Goal: Task Accomplishment & Management: Use online tool/utility

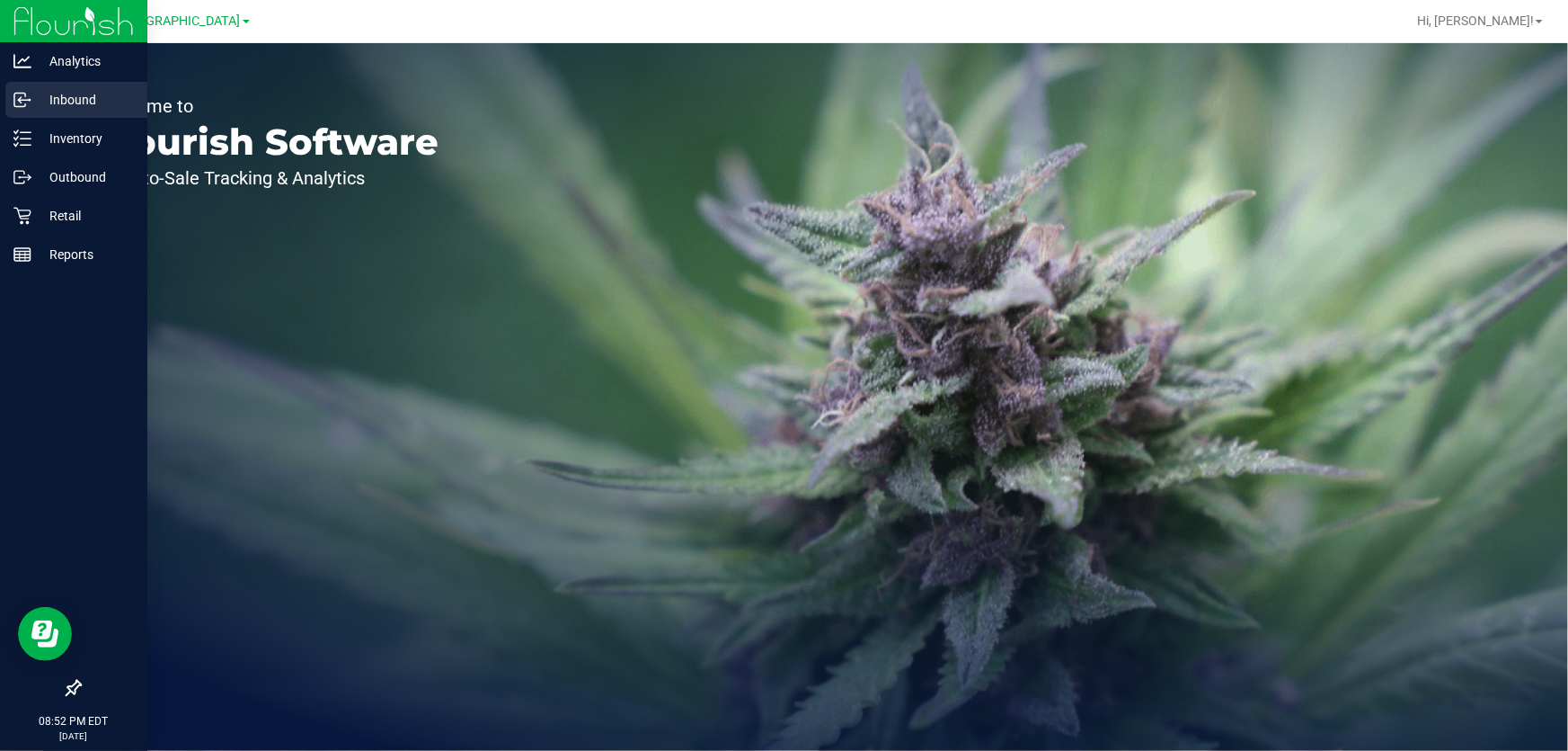
click at [52, 103] on p "Inbound" at bounding box center [85, 100] width 108 height 22
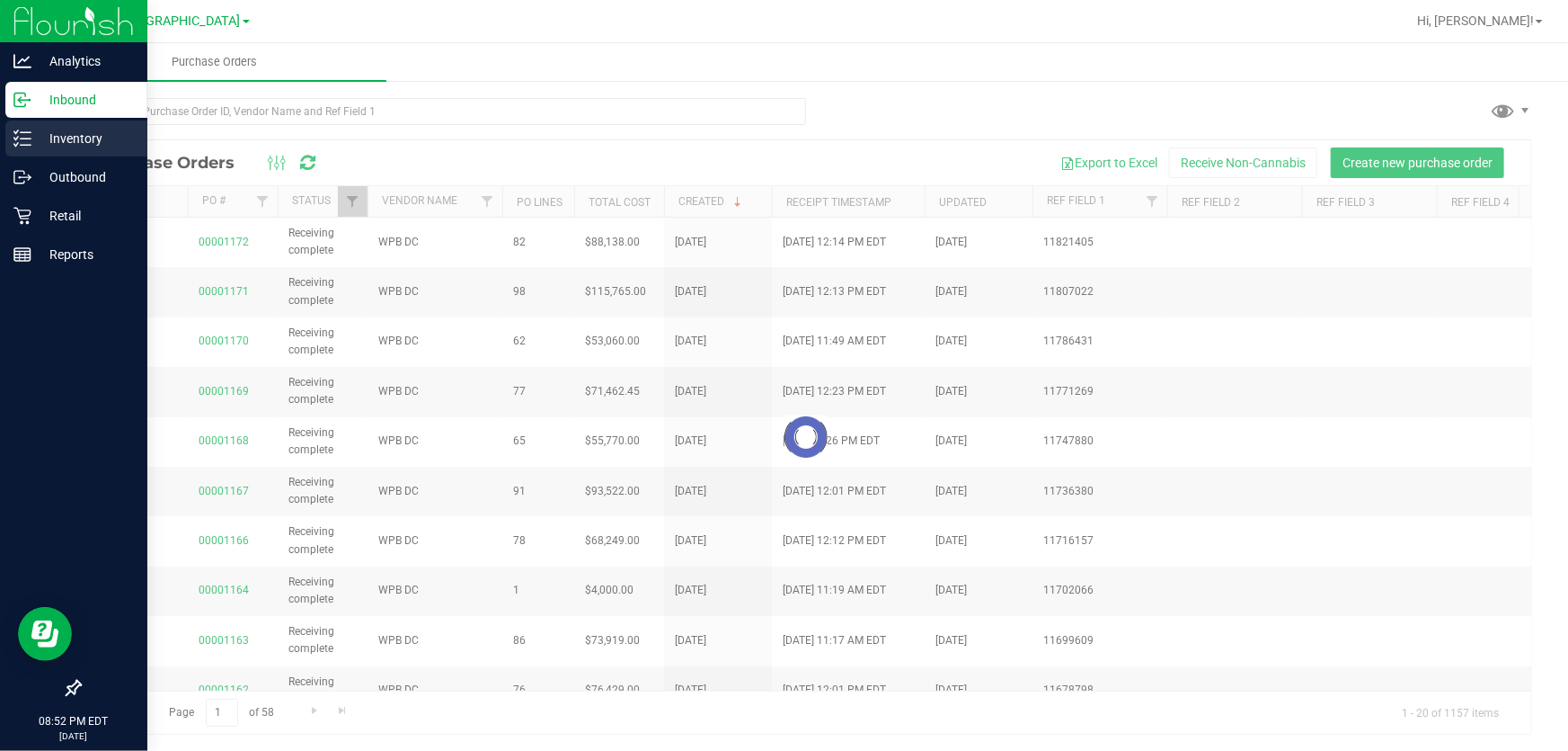
click at [31, 138] on p "Inventory" at bounding box center [85, 139] width 108 height 22
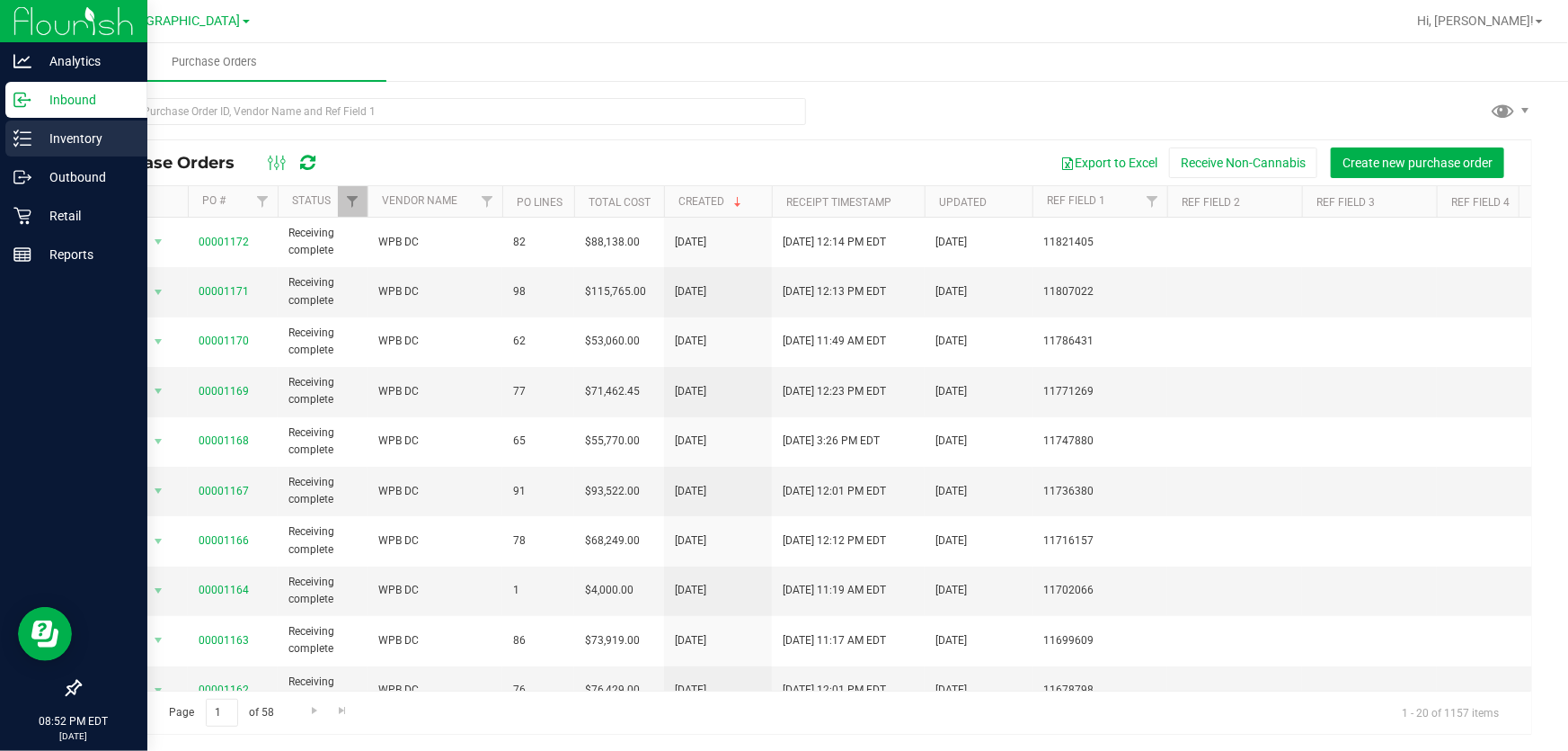
click at [31, 138] on p "Inventory" at bounding box center [85, 139] width 108 height 22
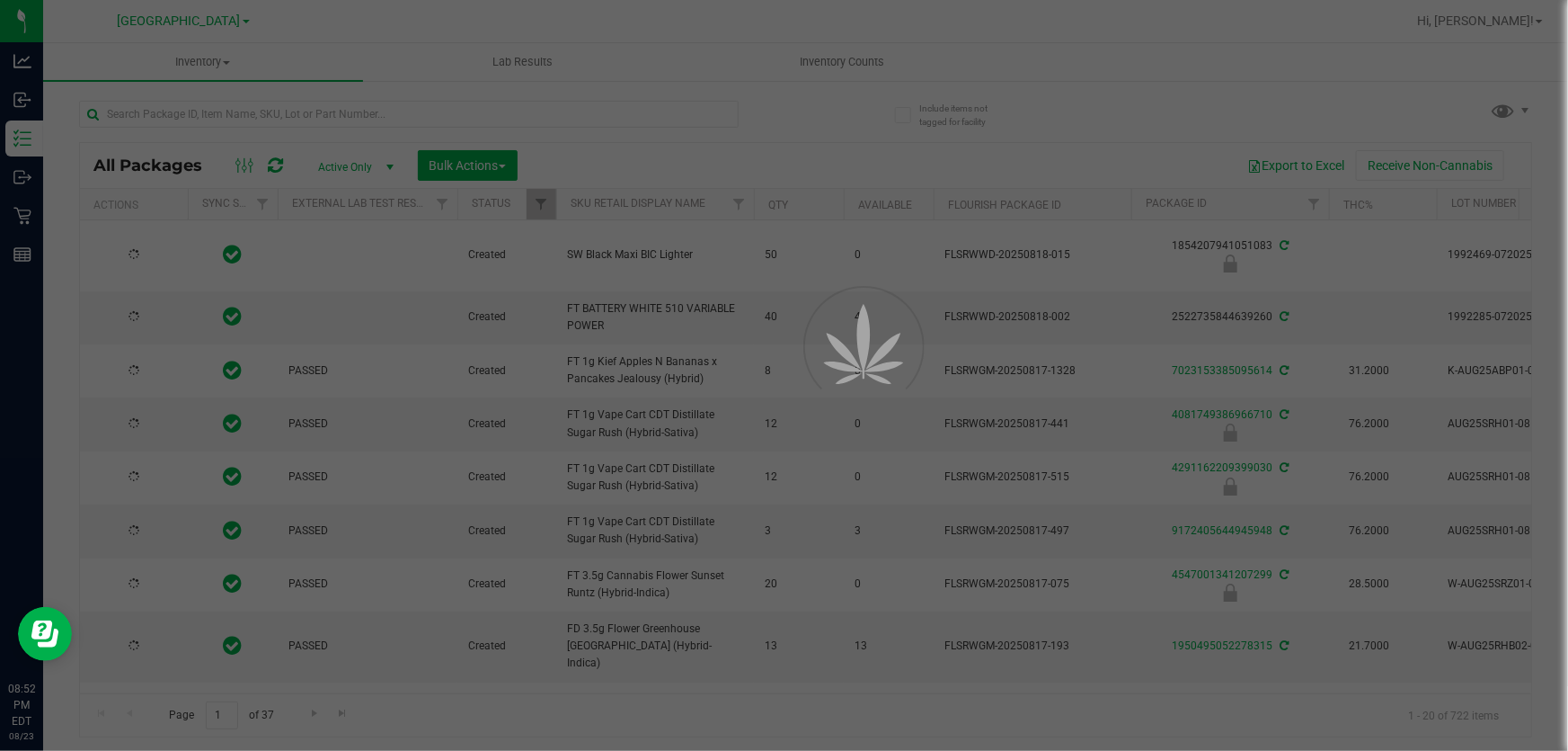
click at [845, 70] on div at bounding box center [784, 376] width 1568 height 751
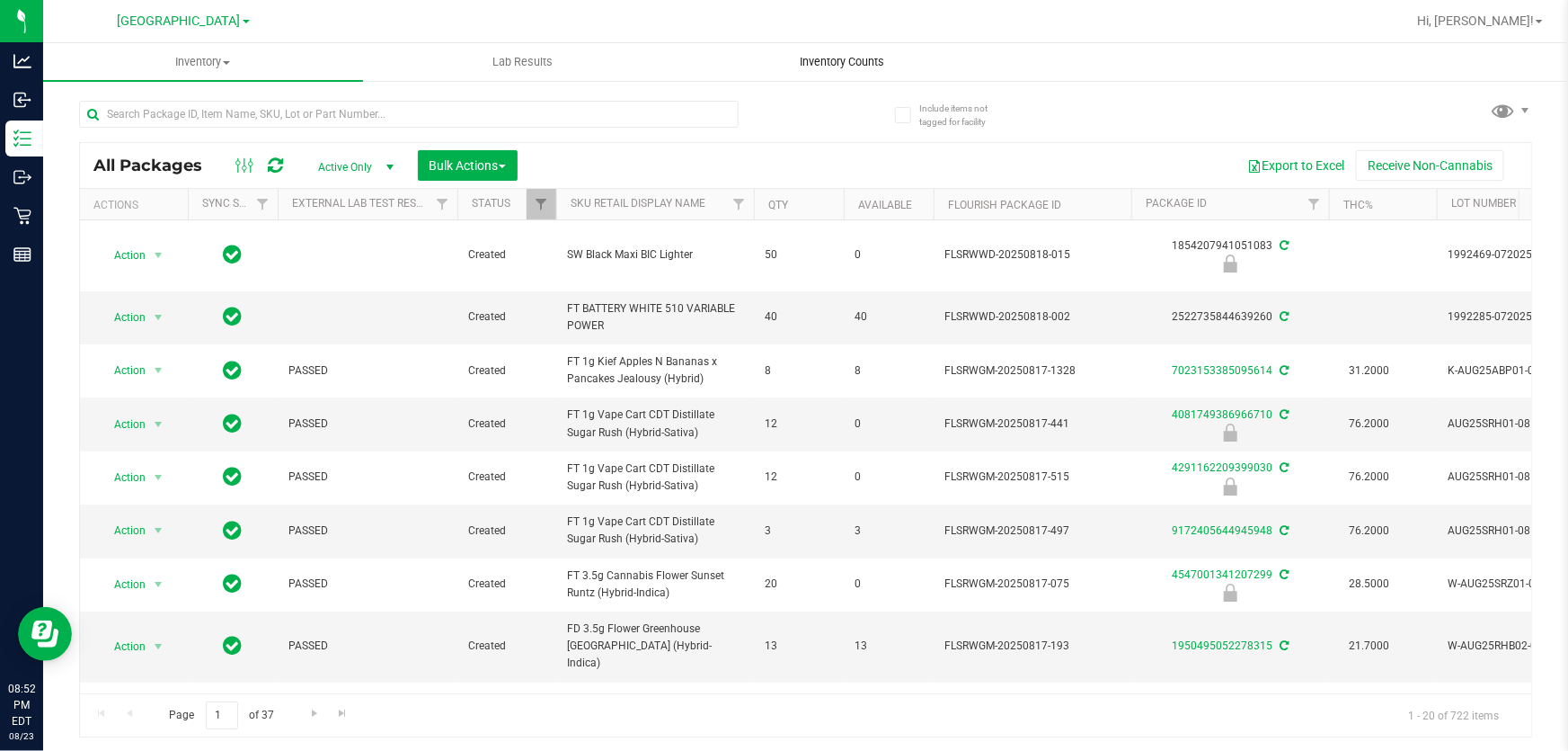
click at [843, 59] on span "Inventory Counts" at bounding box center [842, 62] width 133 height 16
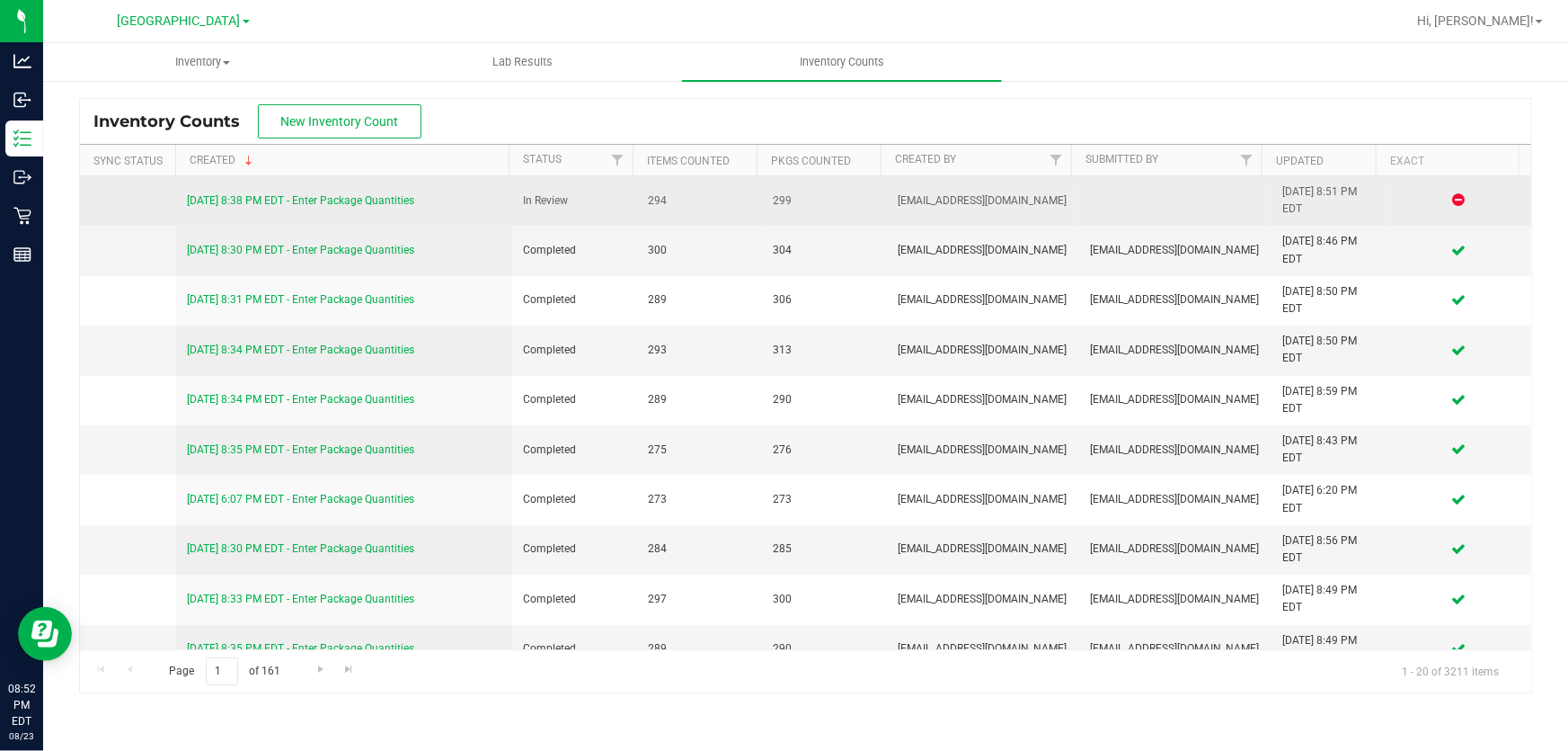
click at [300, 203] on link "[DATE] 8:38 PM EDT - Enter Package Quantities" at bounding box center [300, 201] width 227 height 13
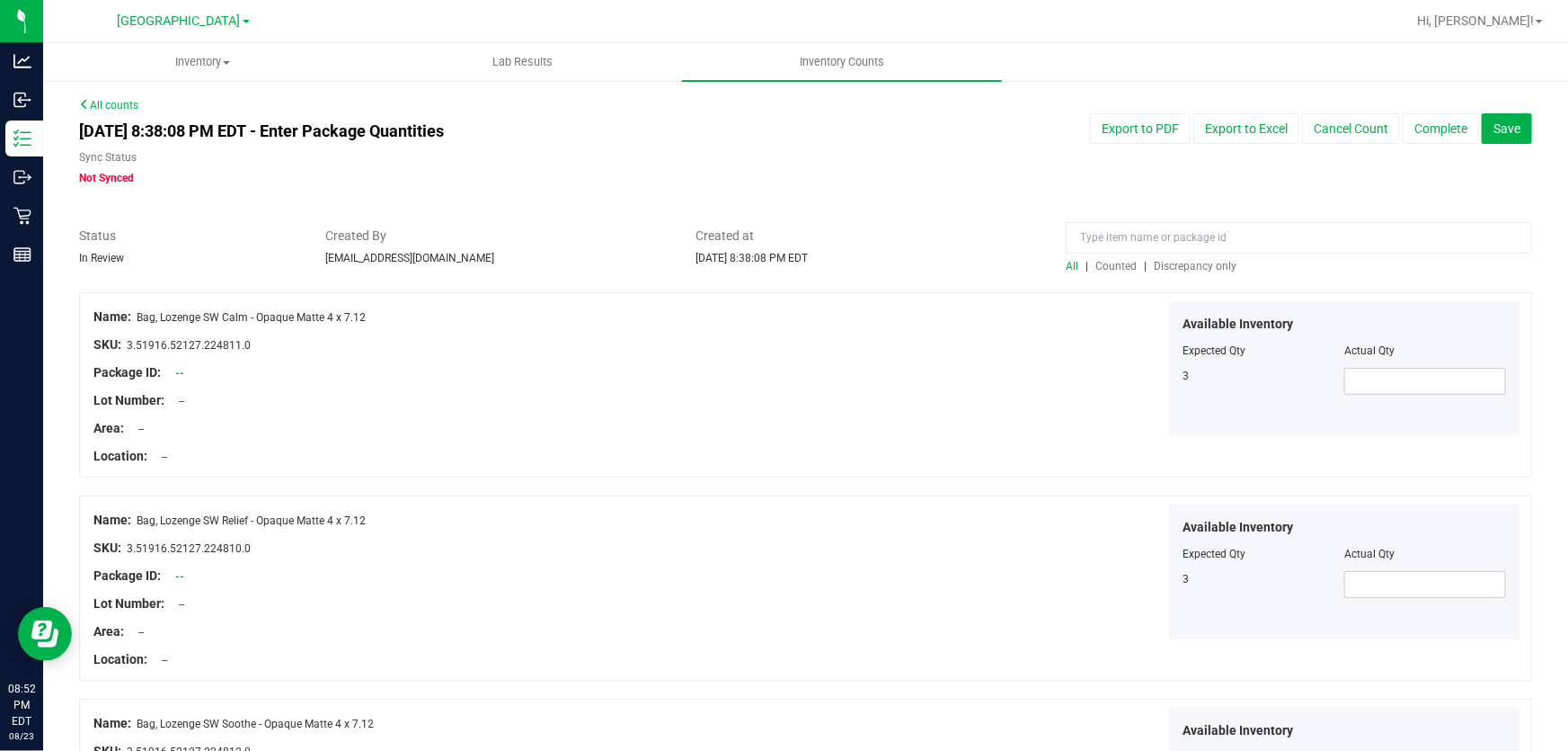
click at [1218, 263] on span "Discrepancy only" at bounding box center [1195, 266] width 83 height 13
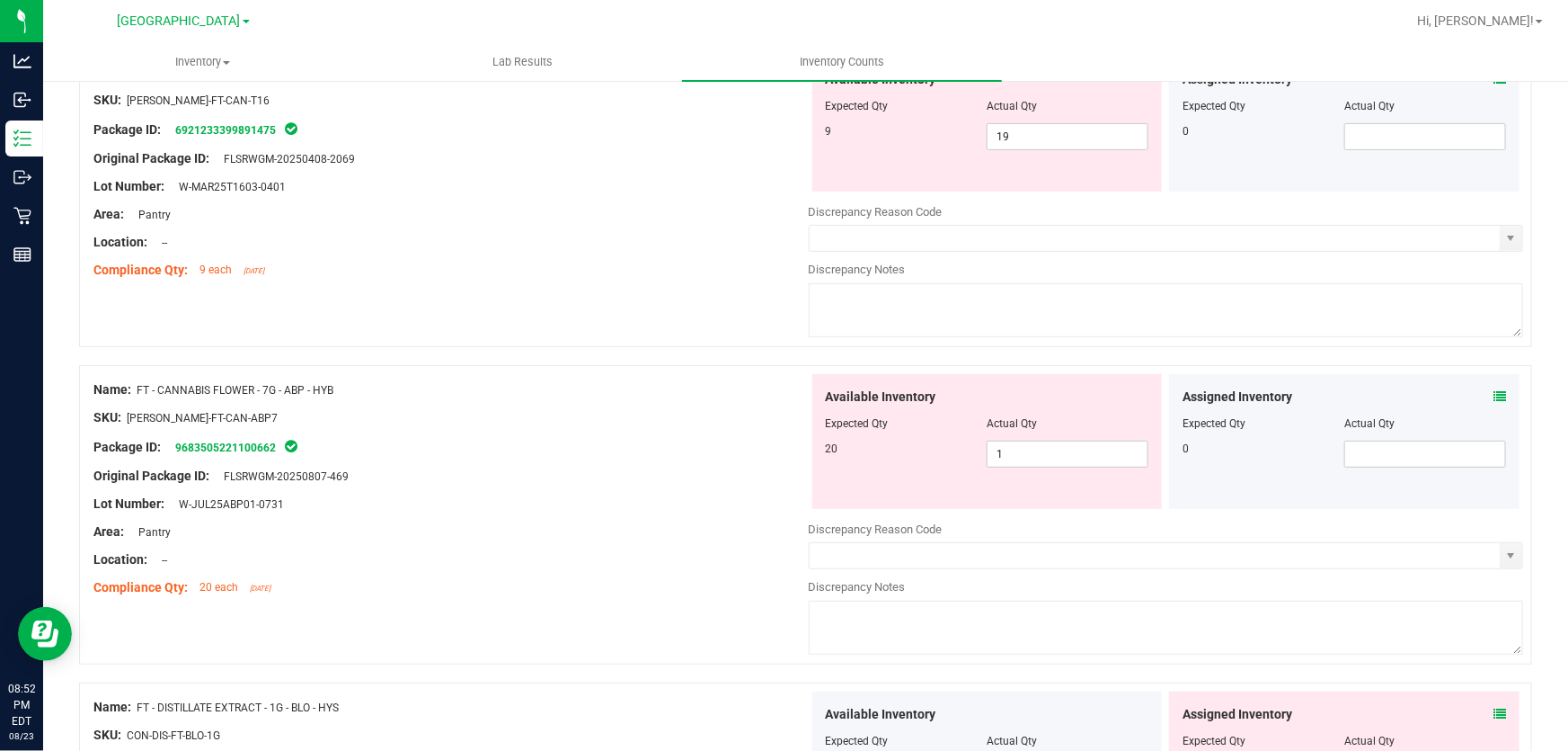
scroll to position [408, 0]
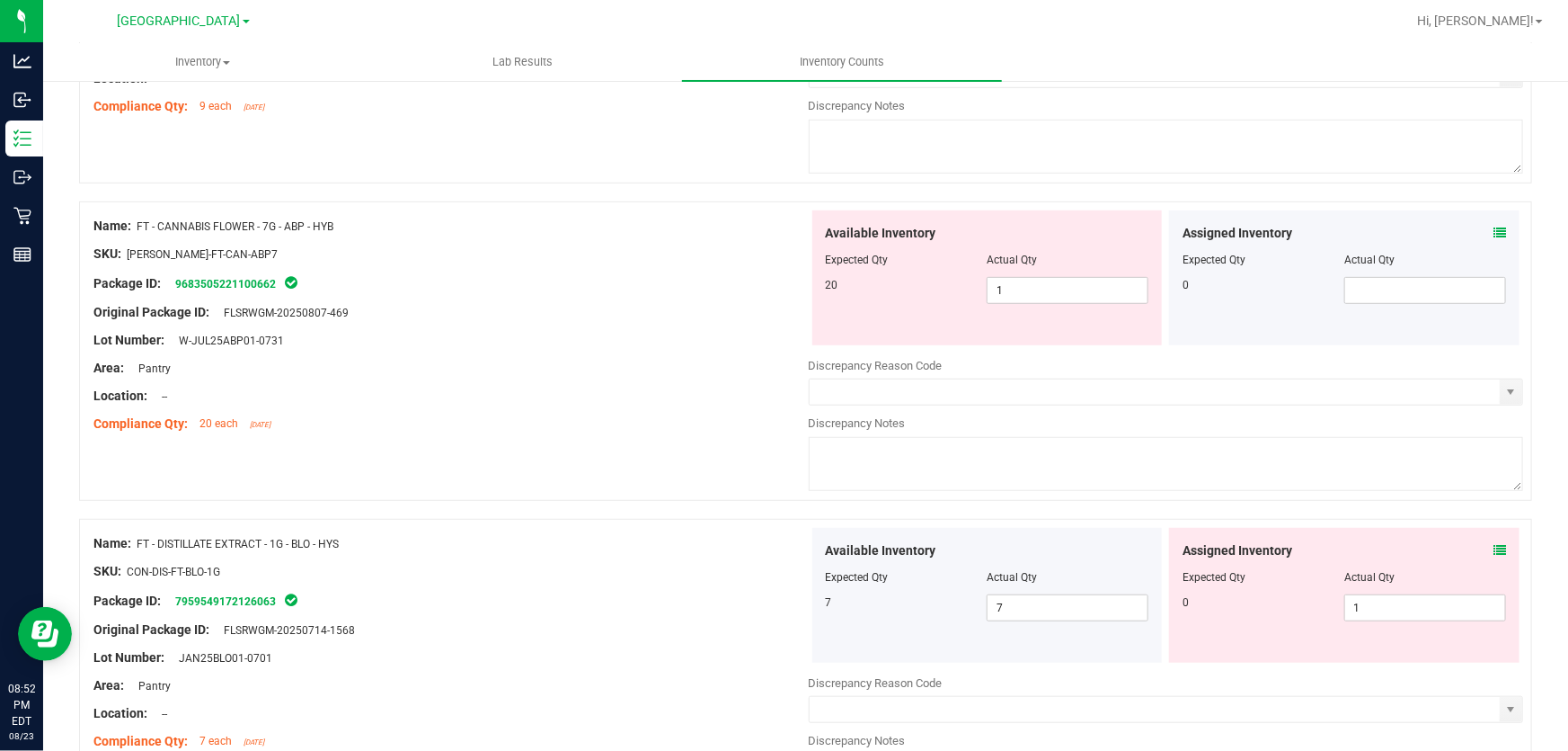
click at [1438, 629] on div "Assigned Inventory Expected Qty Actual Qty 0 1 1" at bounding box center [1344, 596] width 351 height 135
click at [1438, 613] on span "1 1" at bounding box center [1425, 608] width 162 height 27
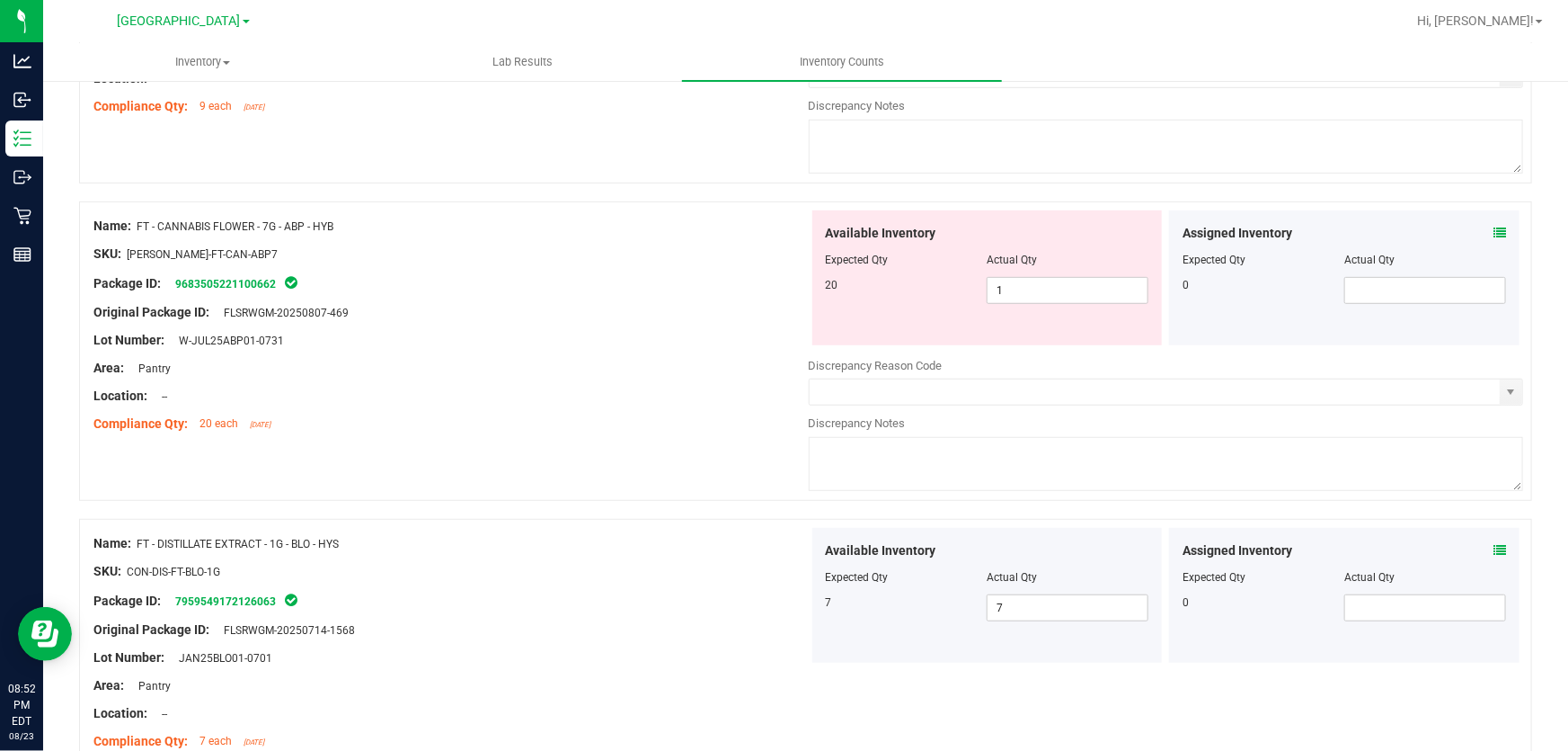
click at [646, 417] on div "Compliance Qty: 20 each [DATE]" at bounding box center [450, 424] width 715 height 19
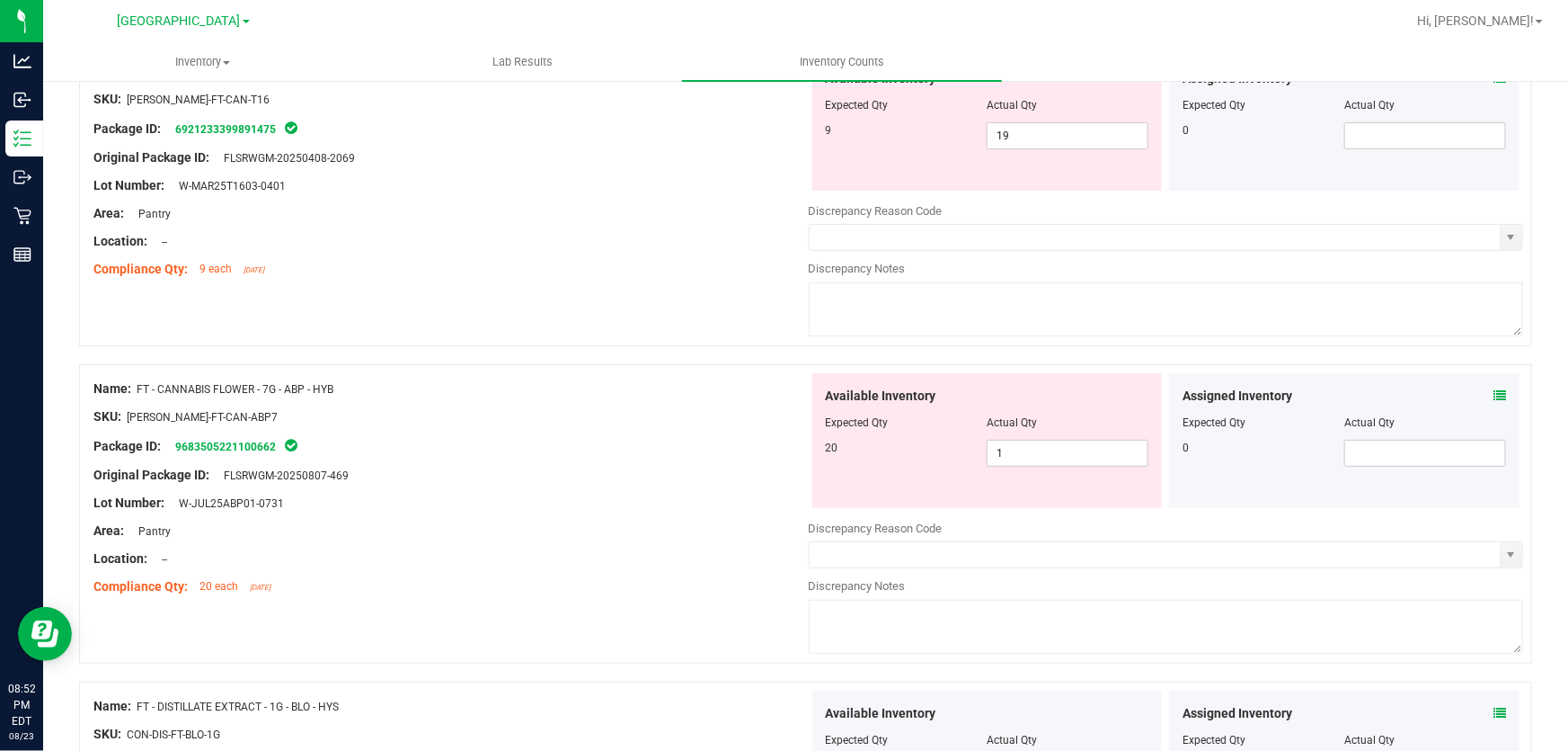
scroll to position [245, 0]
click at [1060, 453] on input "1" at bounding box center [1068, 454] width 160 height 26
type input "20"
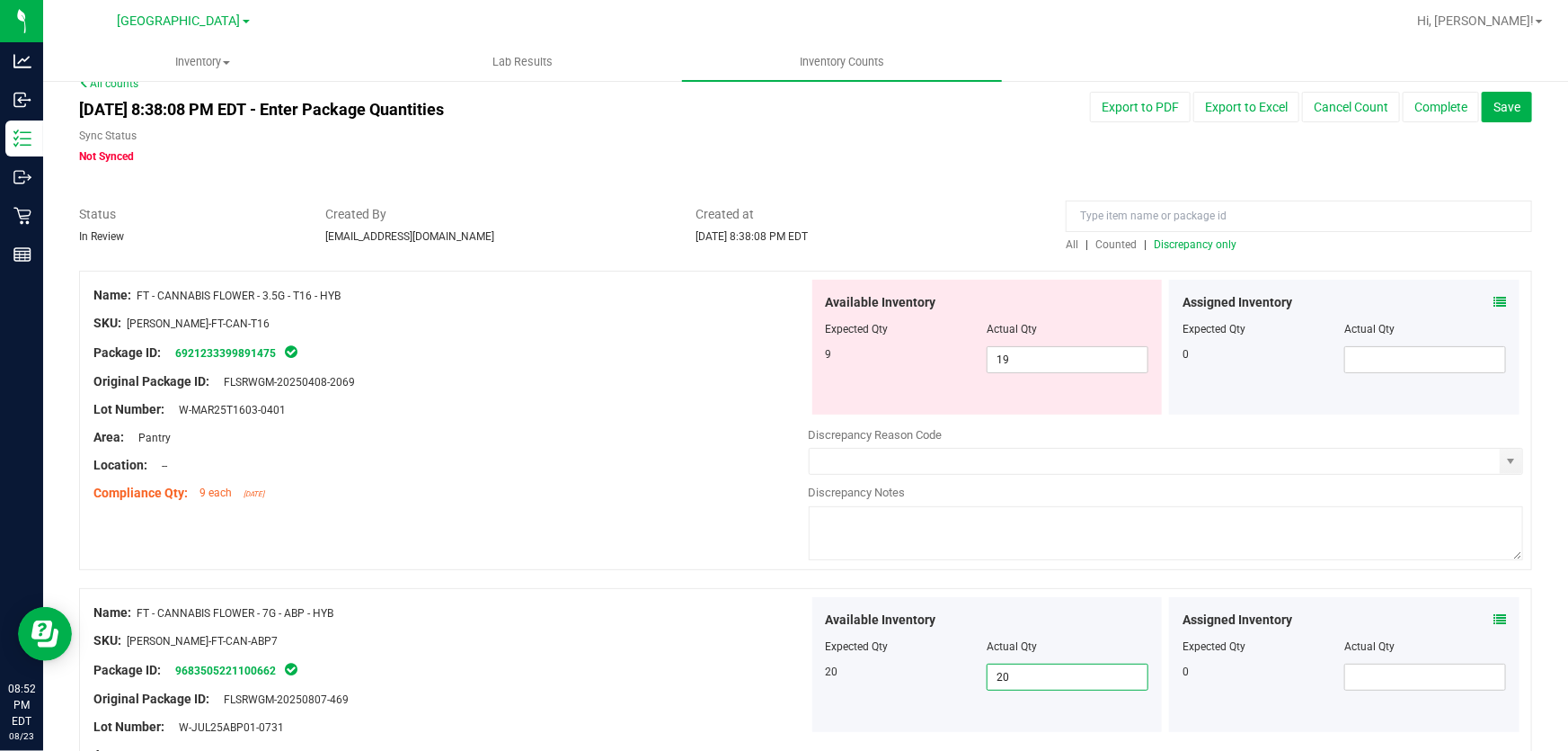
scroll to position [25, 0]
click at [1196, 239] on span "Discrepancy only" at bounding box center [1195, 242] width 83 height 13
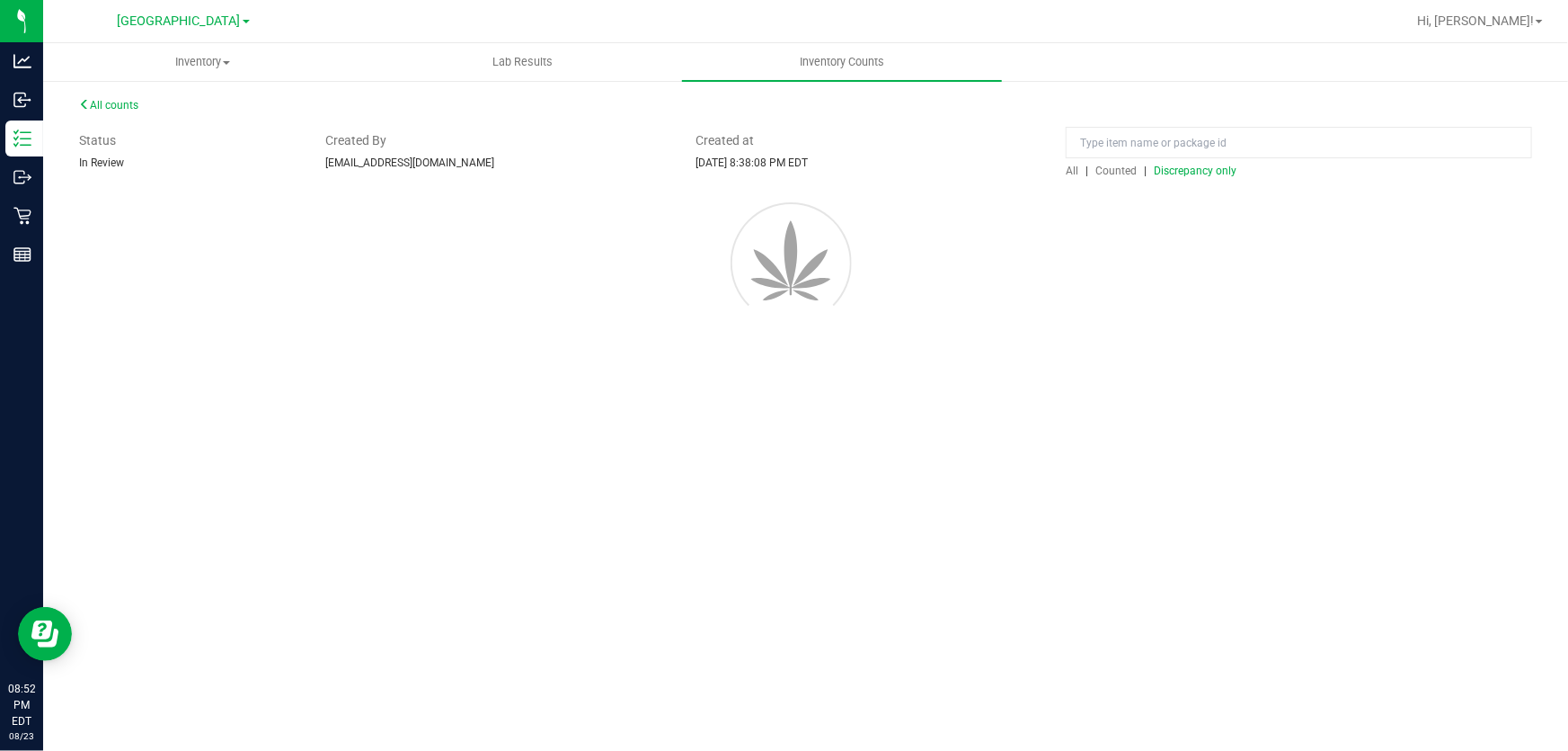
scroll to position [0, 0]
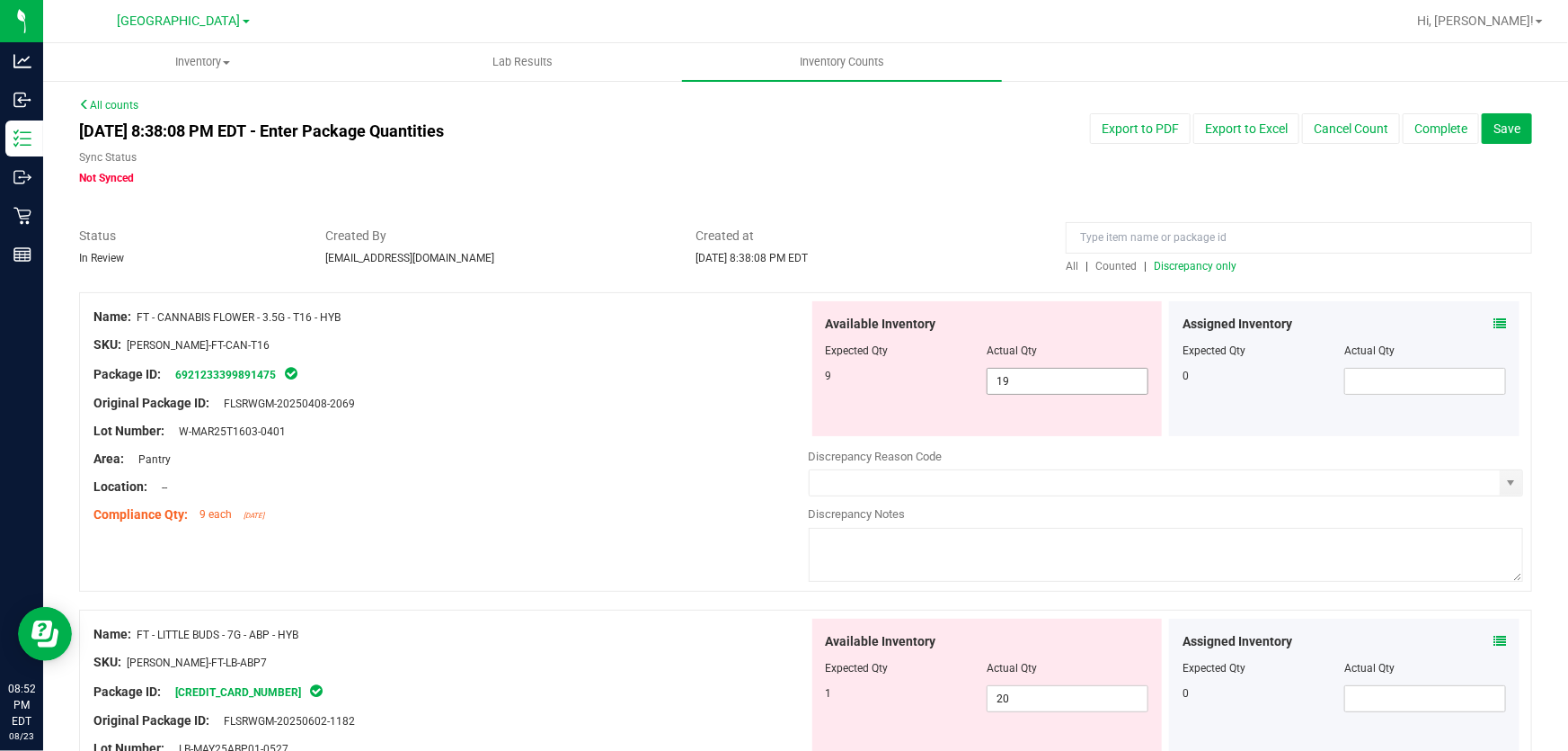
click at [1041, 384] on input "19" at bounding box center [1068, 382] width 160 height 26
type input "1"
type input "9"
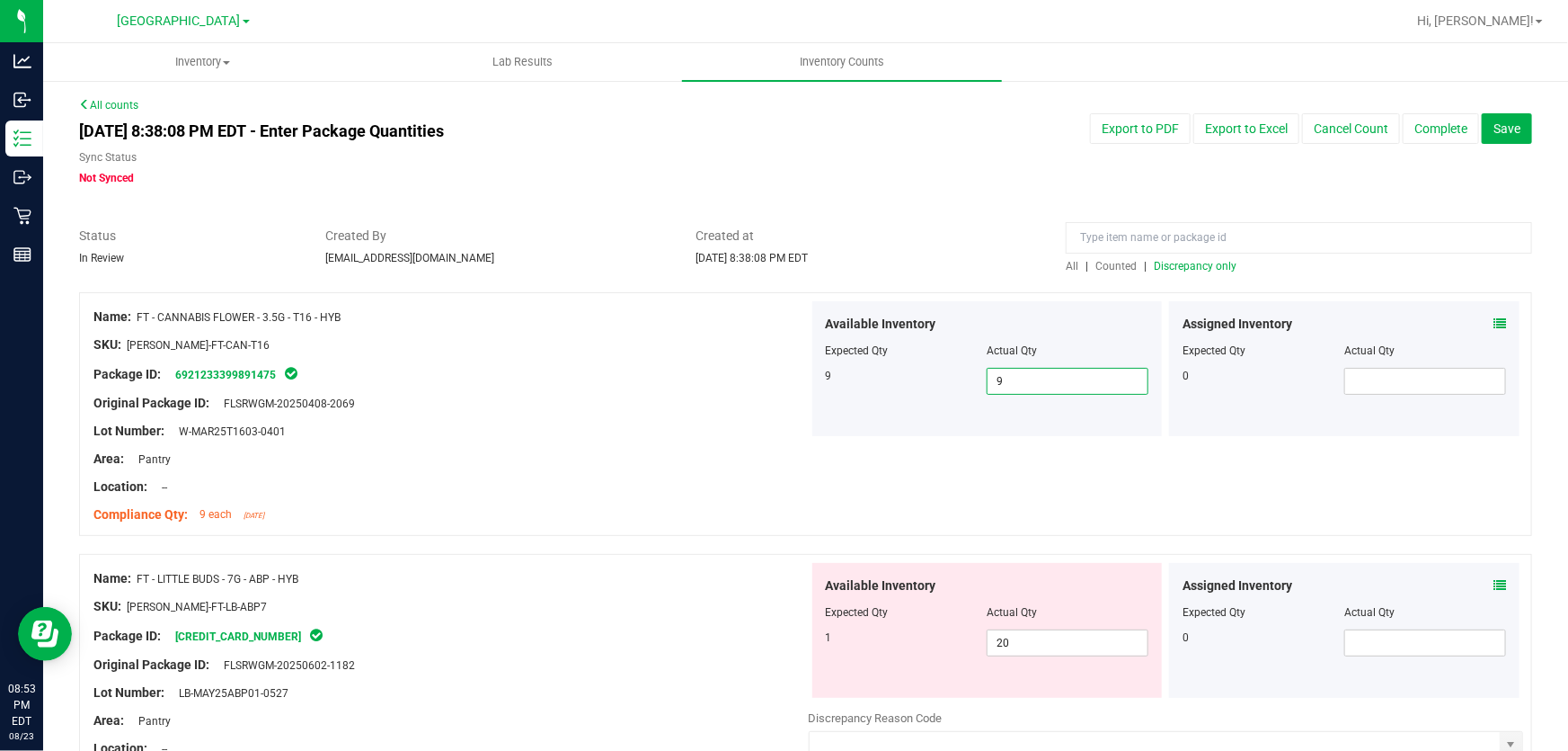
click at [1195, 267] on span "Discrepancy only" at bounding box center [1195, 266] width 83 height 13
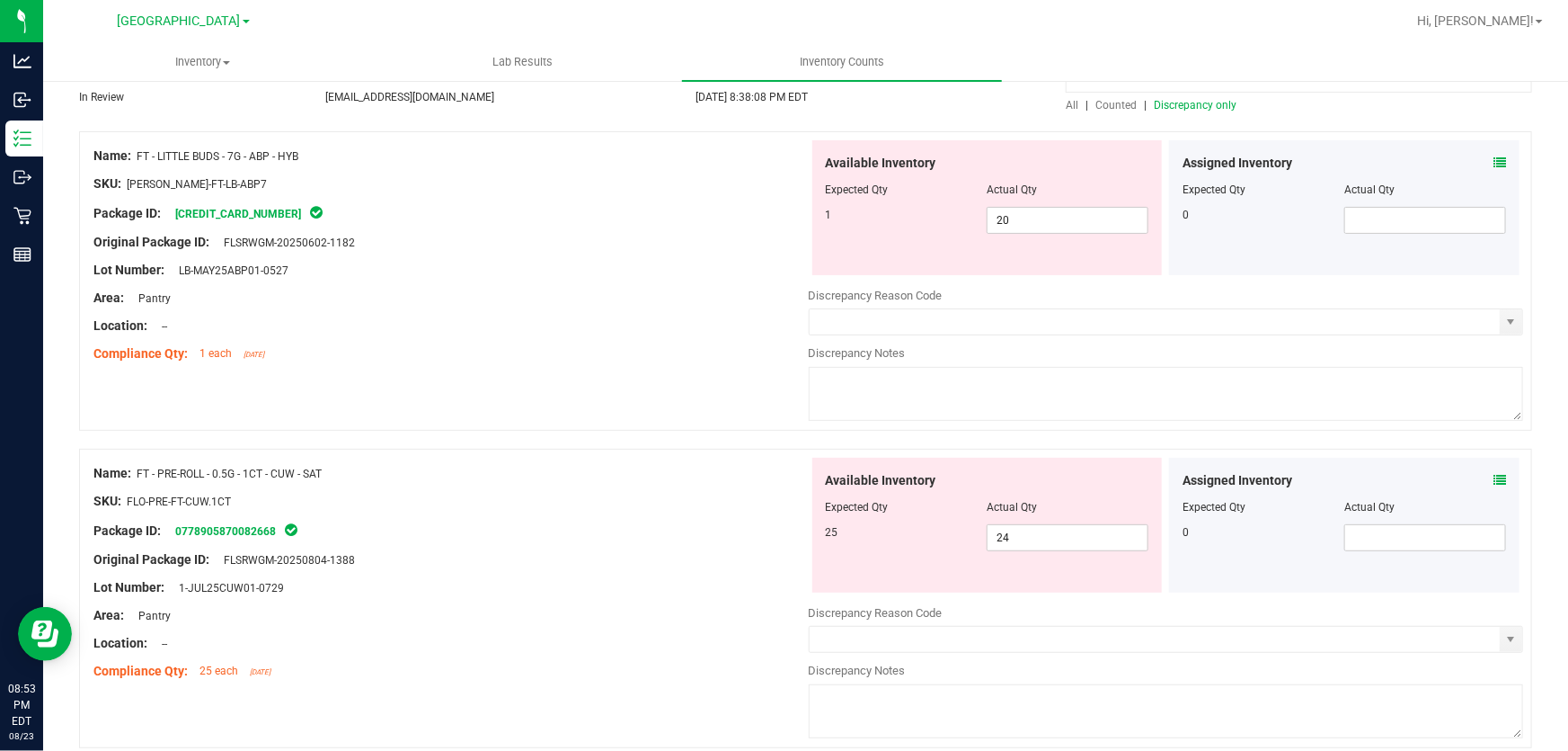
scroll to position [157, 0]
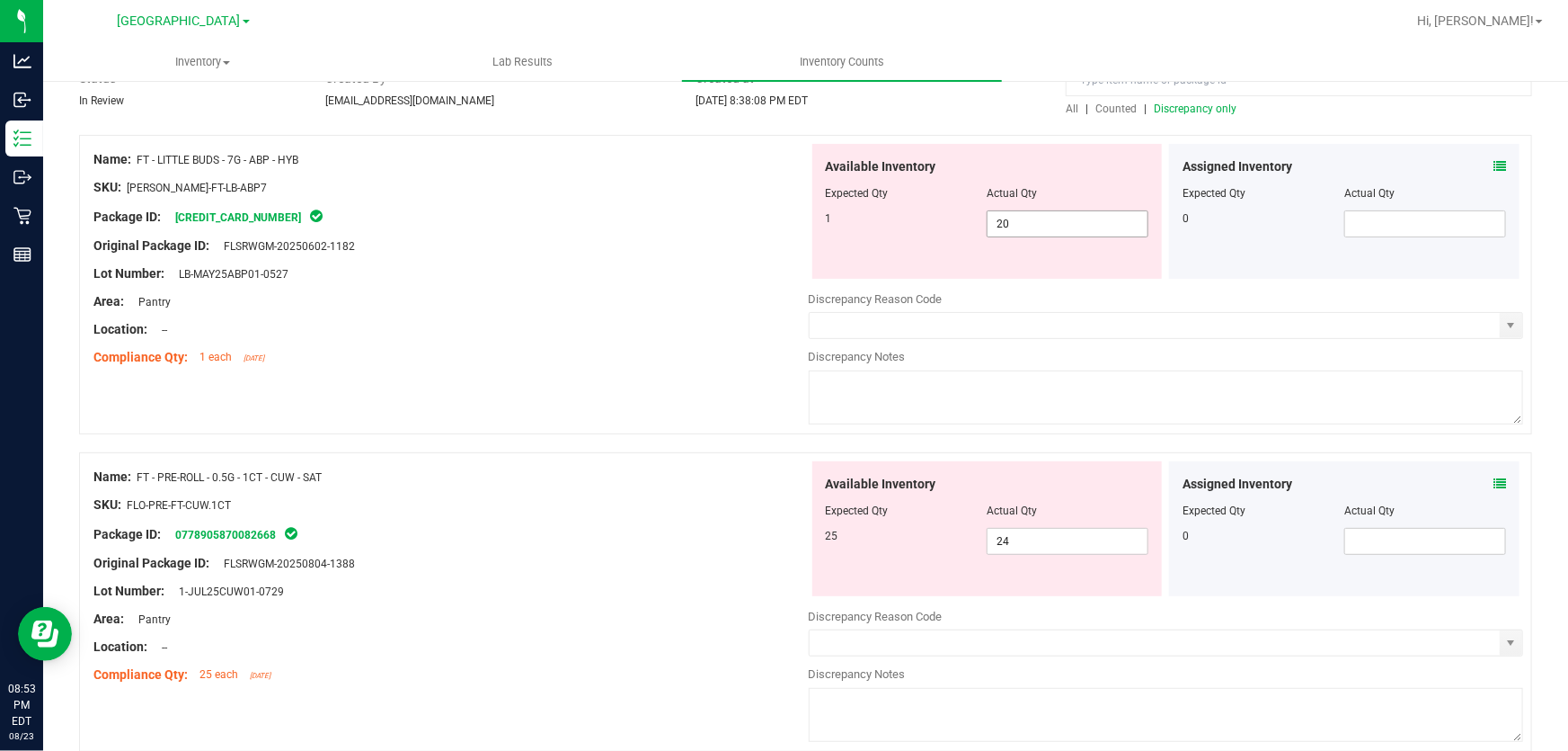
click at [1080, 225] on input "20" at bounding box center [1068, 224] width 160 height 26
type input "2"
type input "1"
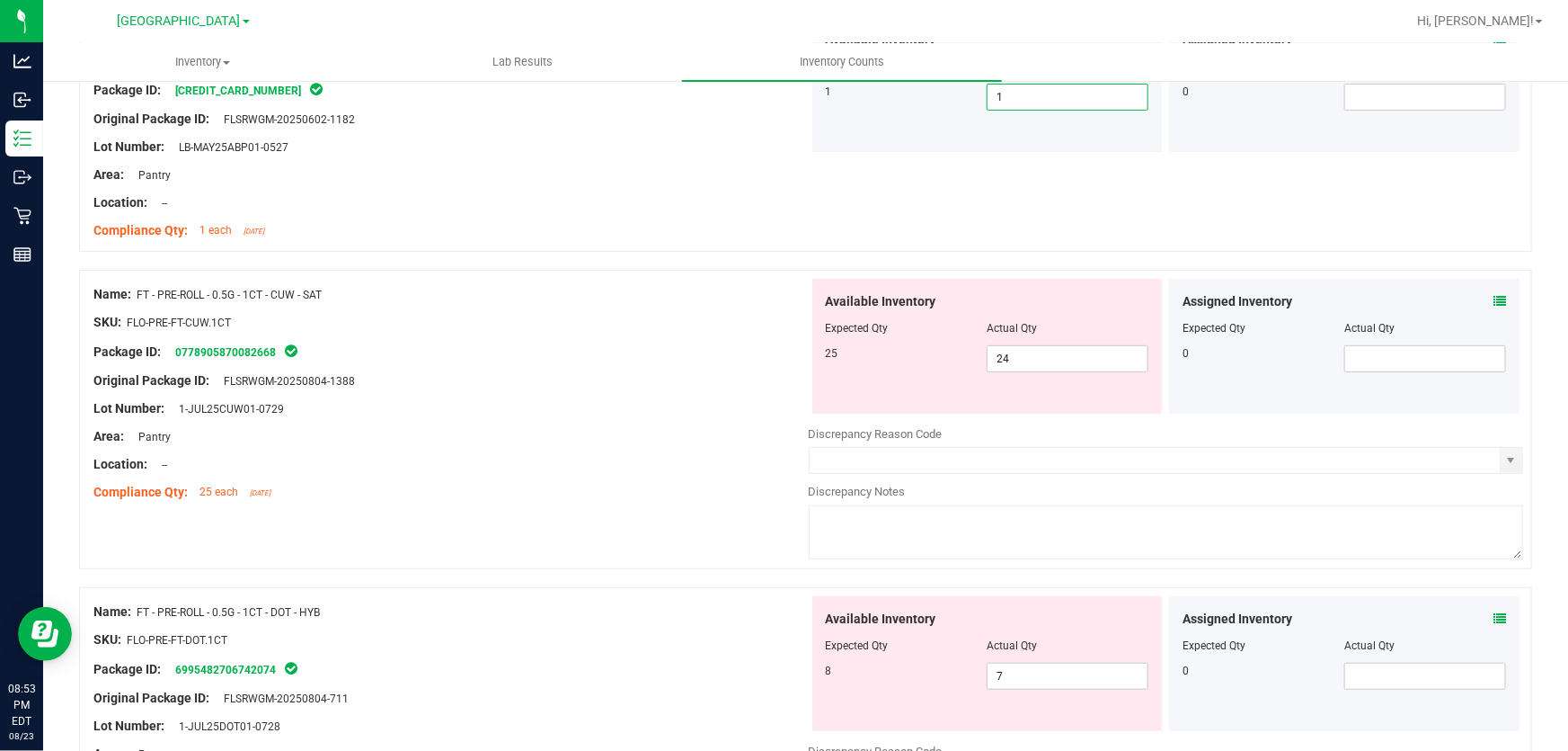
scroll to position [284, 0]
click at [1072, 359] on input "24" at bounding box center [1068, 359] width 160 height 26
type input "25"
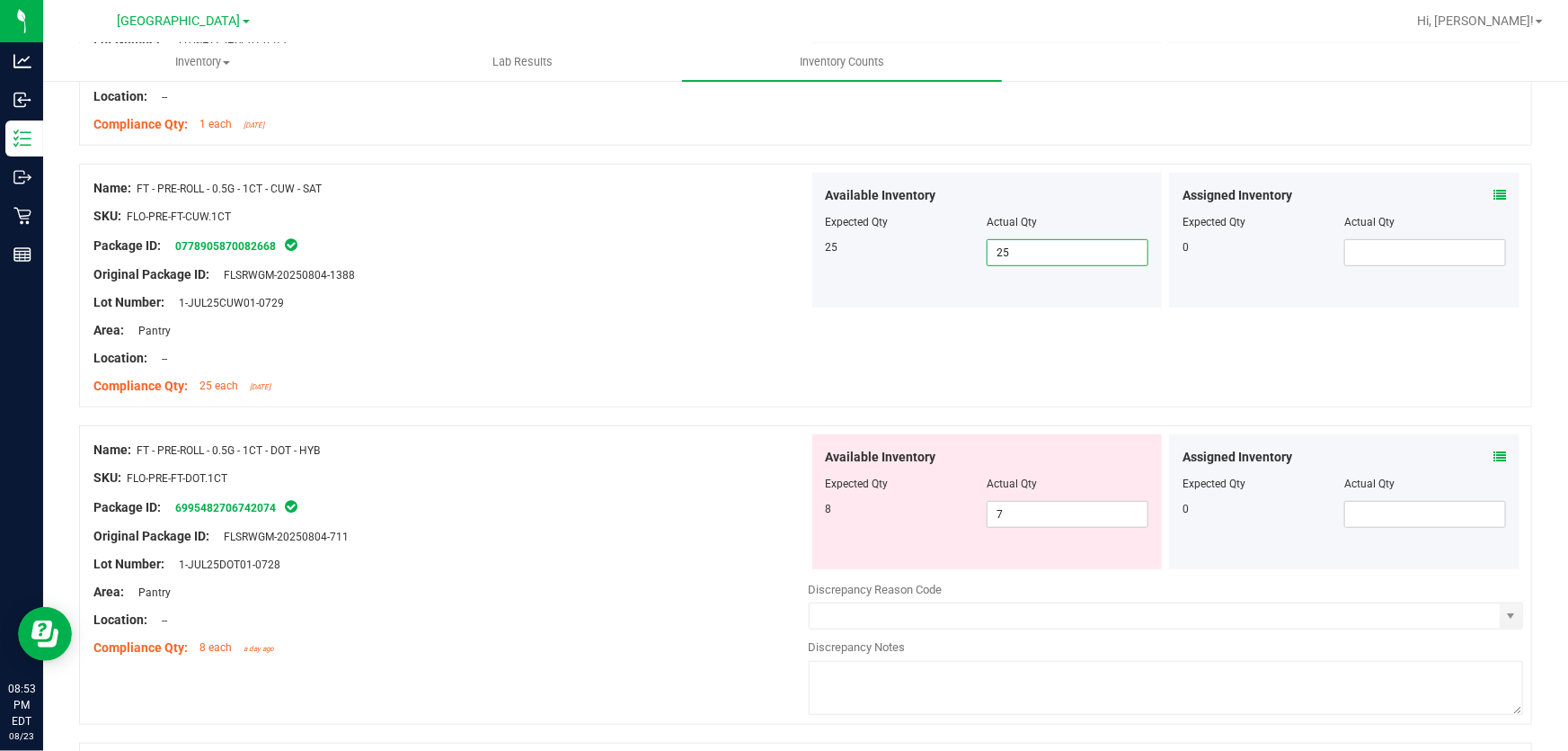
scroll to position [423, 0]
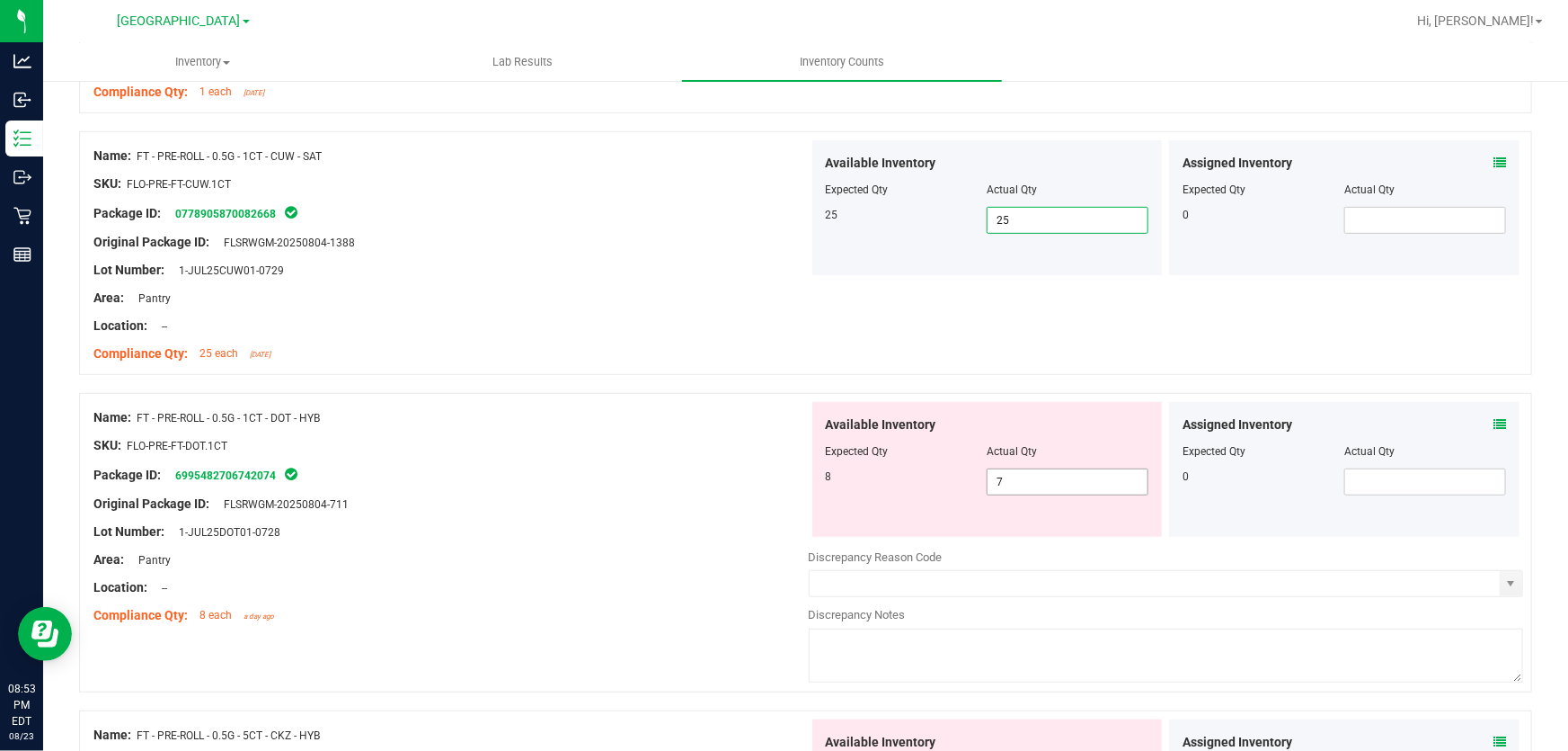
click at [1066, 484] on input "7" at bounding box center [1068, 482] width 160 height 26
type input "8"
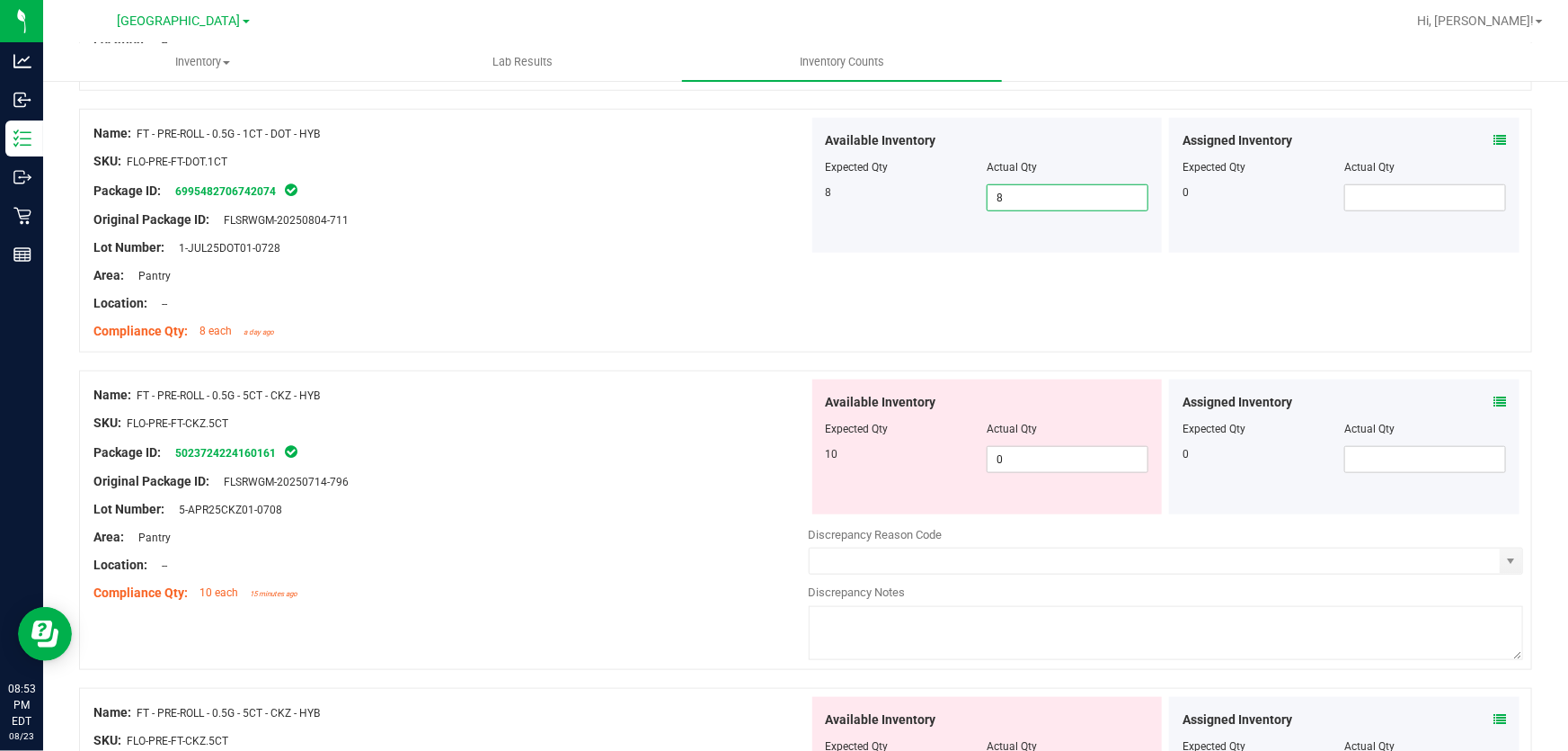
scroll to position [712, 0]
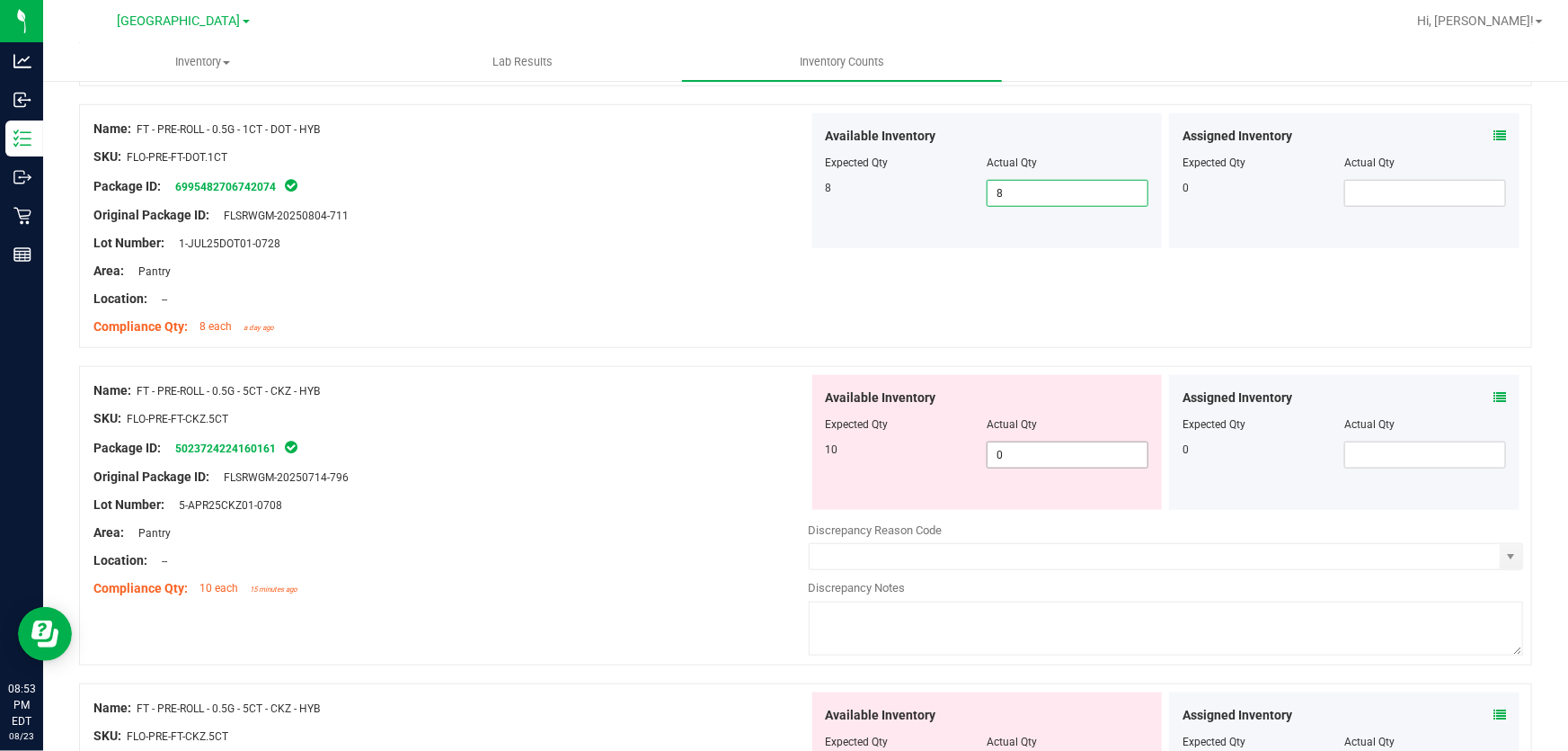
click at [1100, 450] on input "0" at bounding box center [1068, 455] width 160 height 26
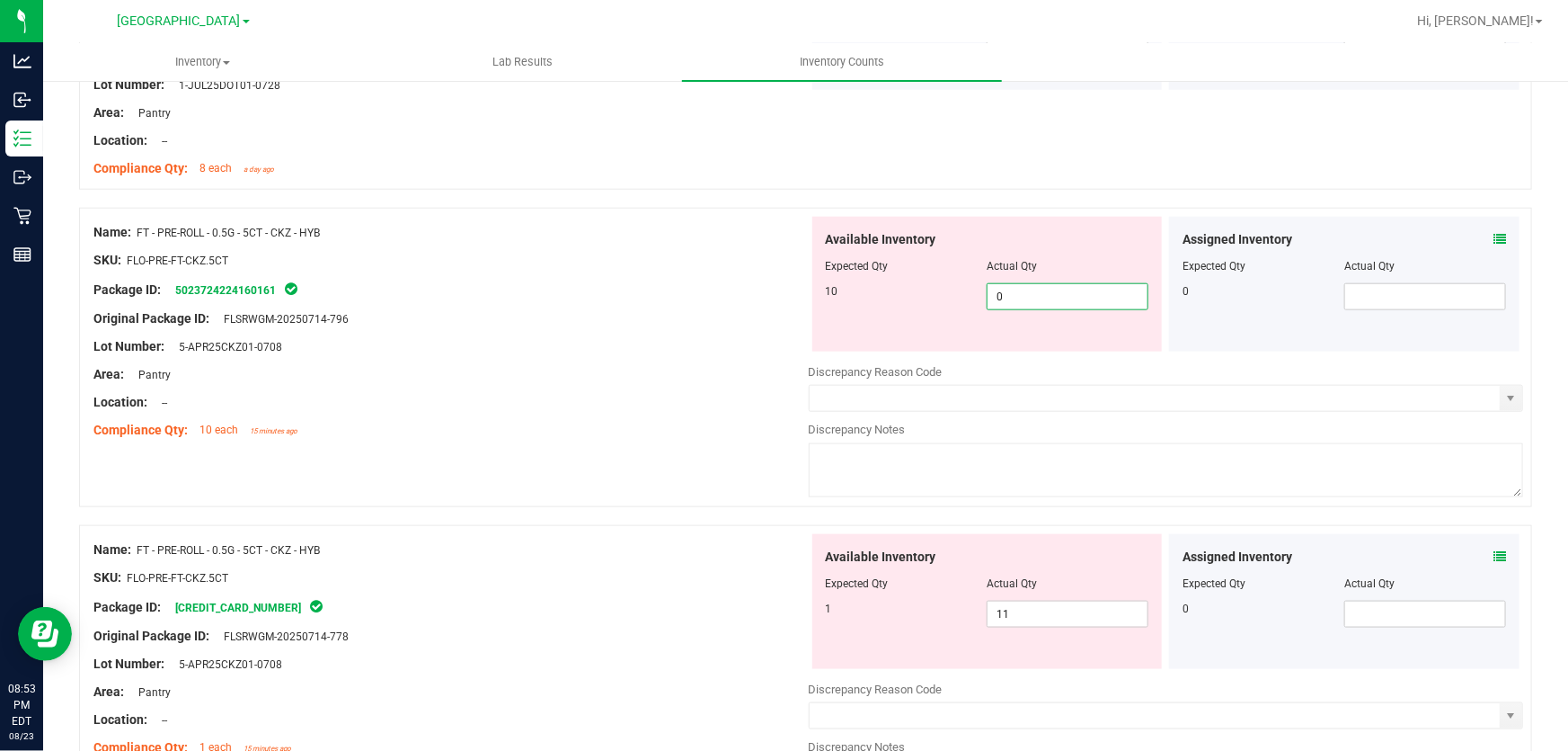
scroll to position [871, 0]
type input "10"
click at [1098, 617] on div "Available Inventory Expected Qty Actual Qty 1 11 11" at bounding box center [1166, 676] width 715 height 285
type input "10"
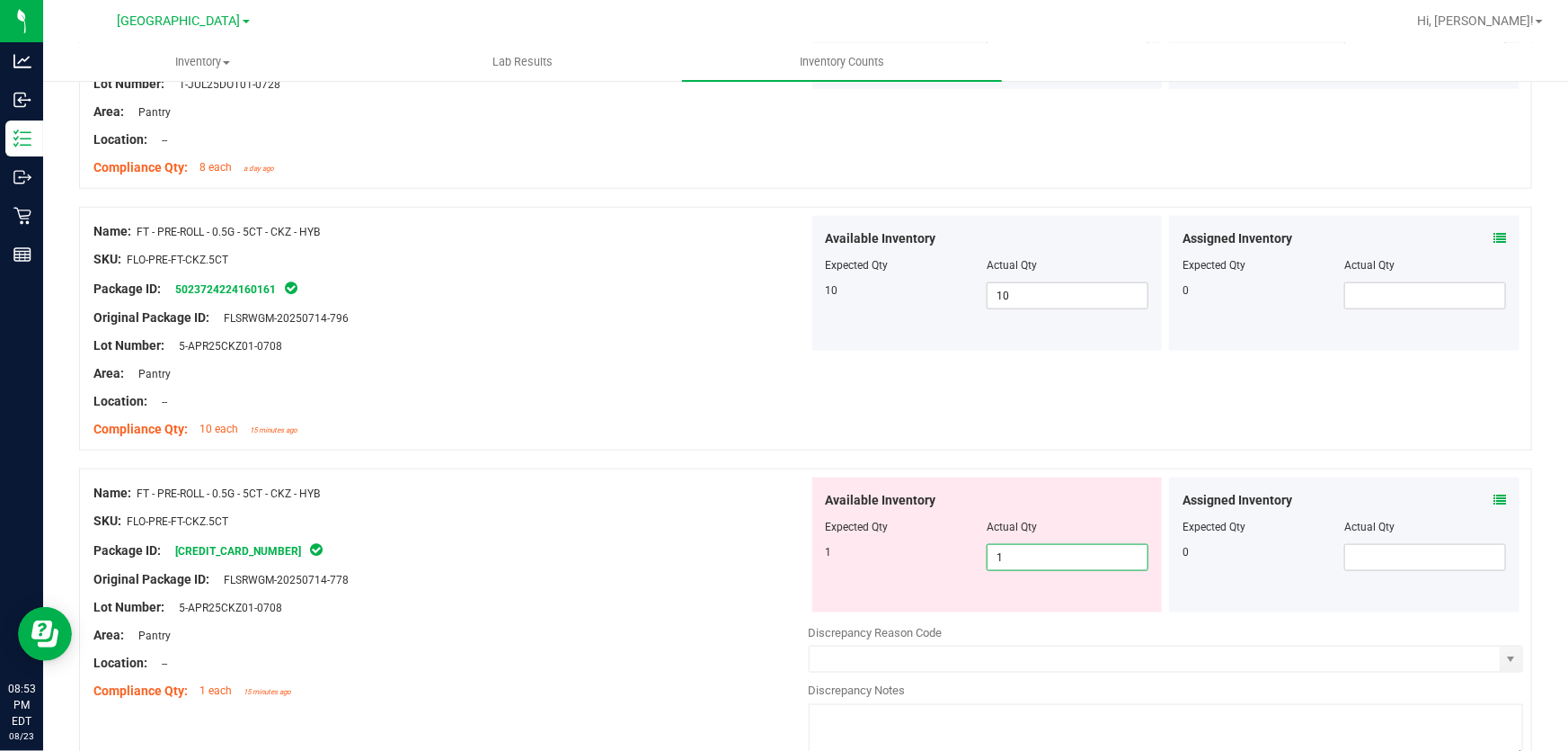
type input "1"
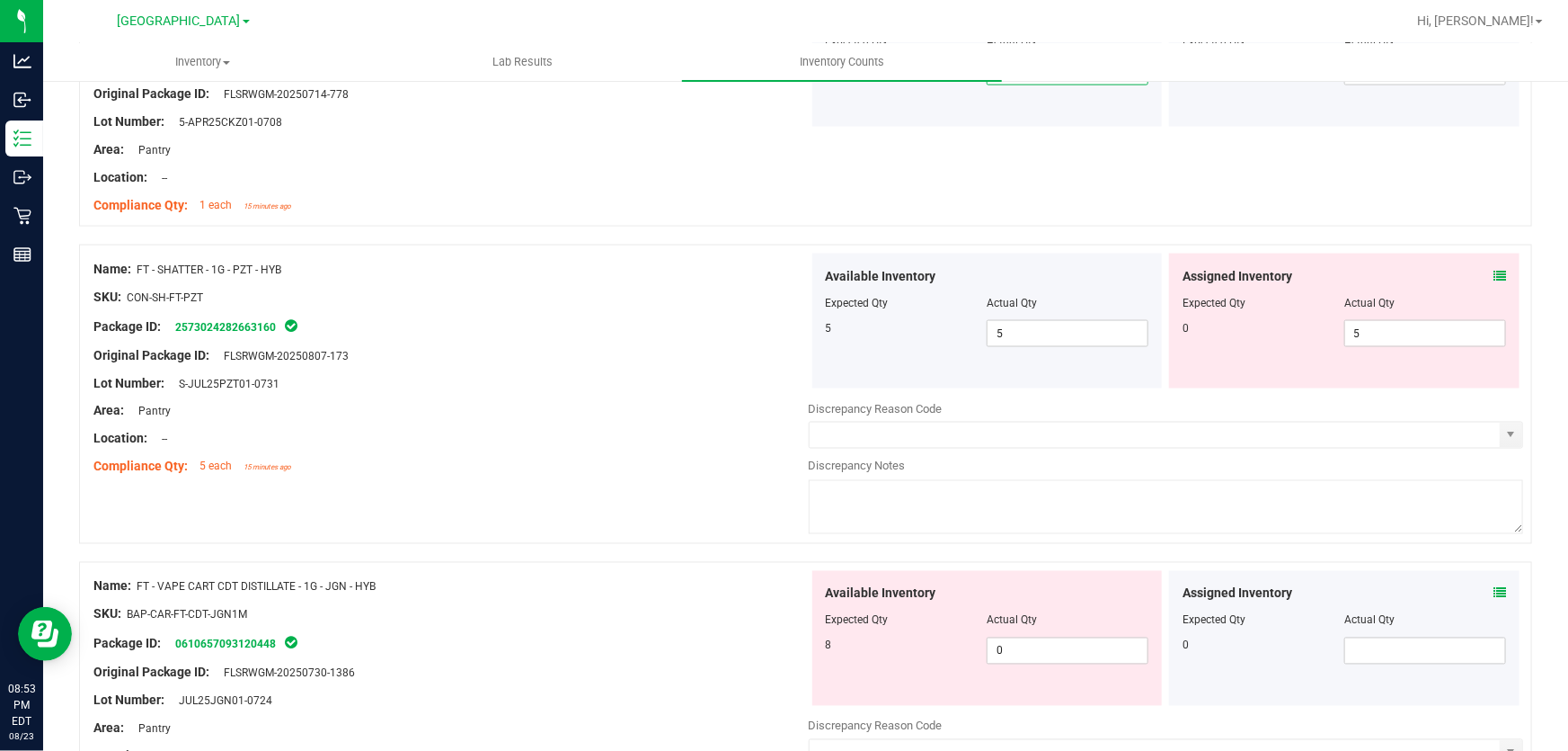
scroll to position [1354, 0]
click at [1427, 344] on input "5" at bounding box center [1425, 335] width 160 height 26
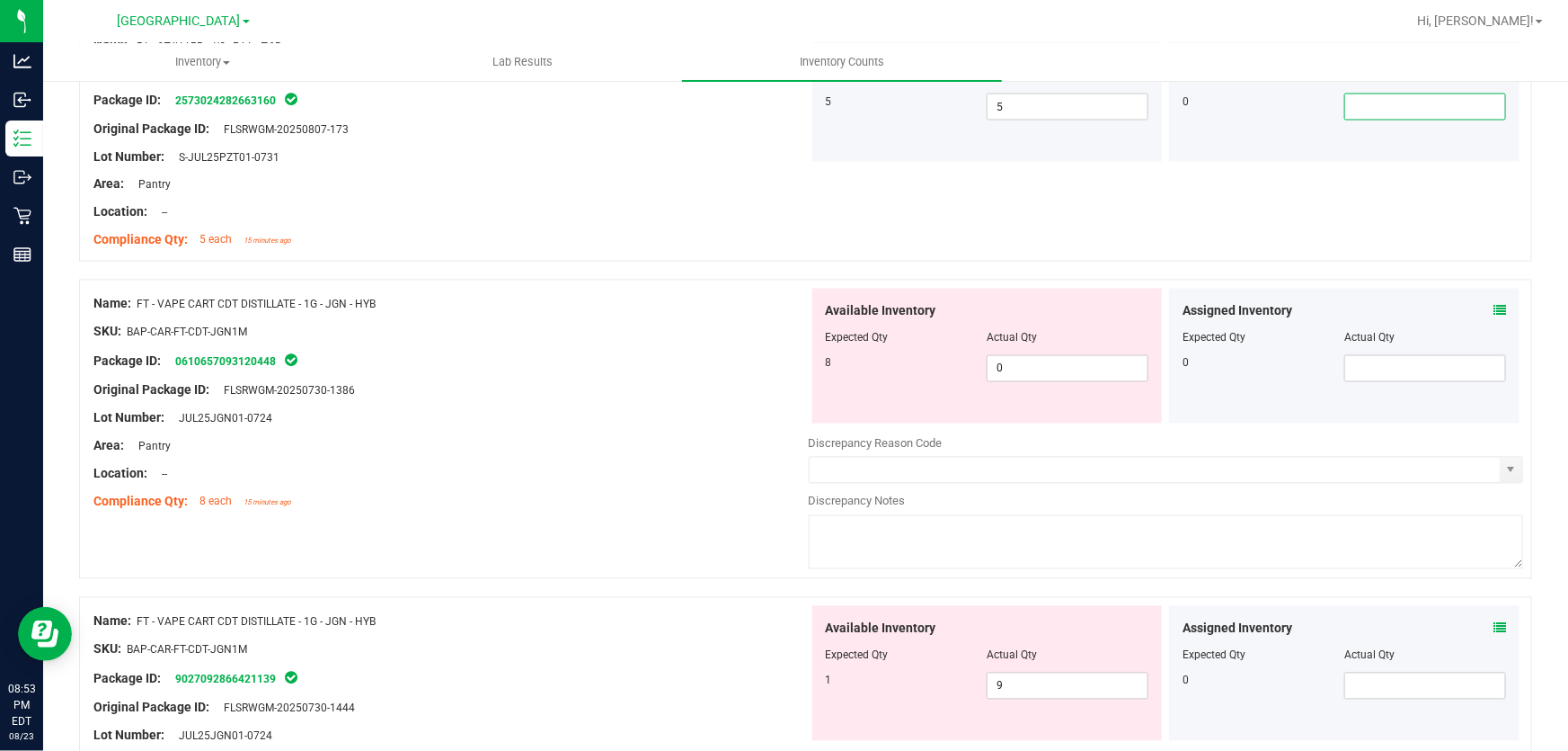
scroll to position [1681, 0]
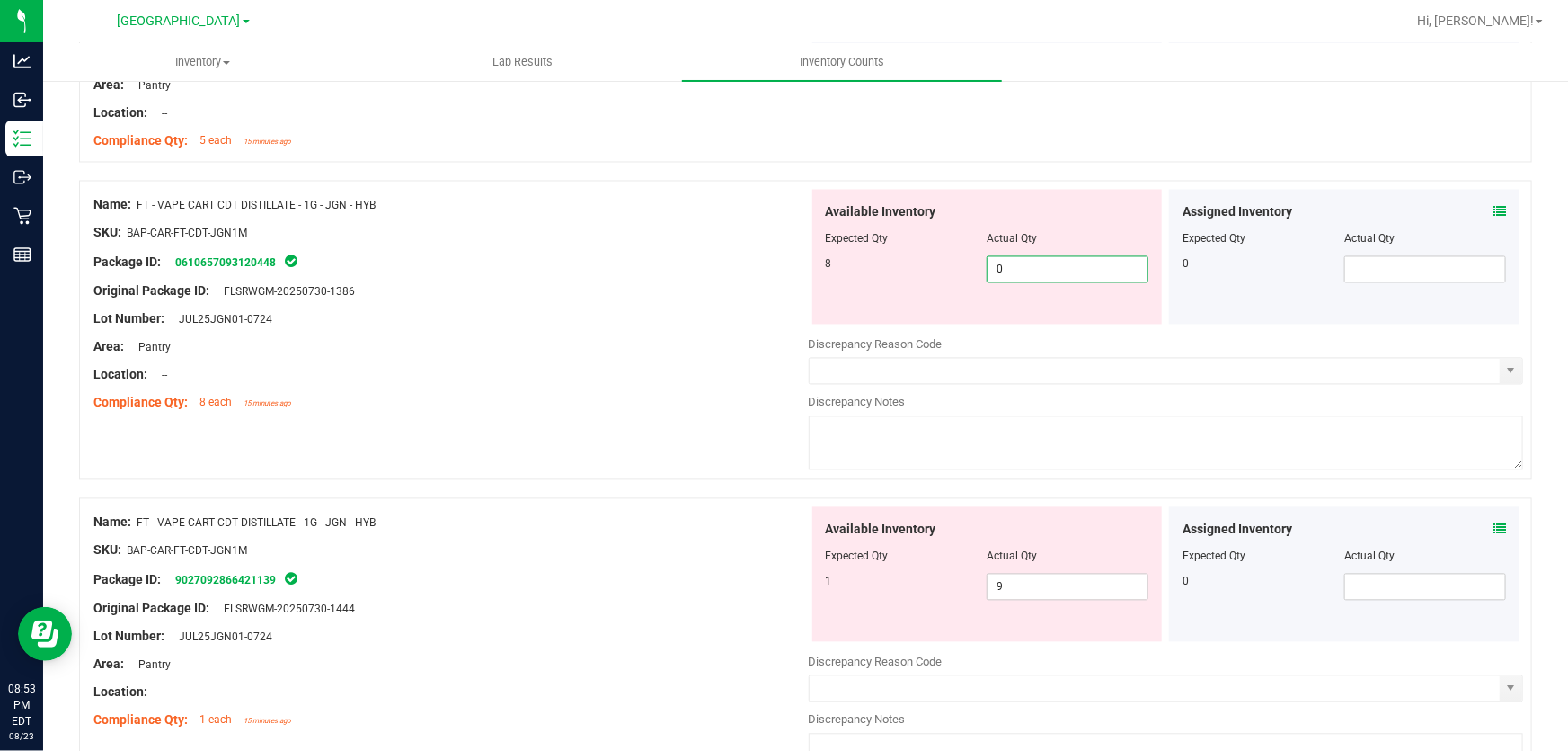
click at [1025, 277] on span "0 0" at bounding box center [1068, 270] width 162 height 27
type input "8"
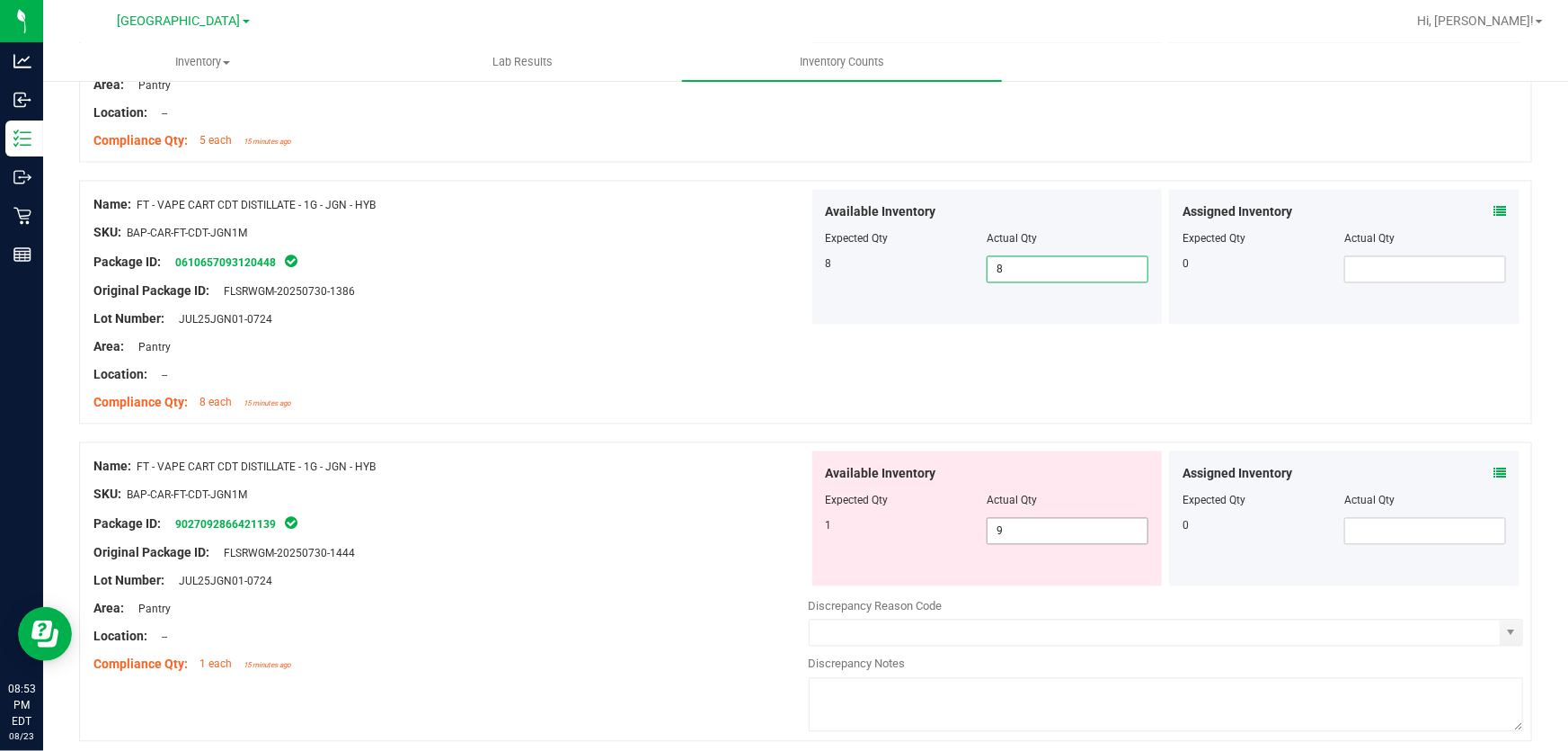
click at [1054, 524] on span "9 9" at bounding box center [1068, 532] width 162 height 27
type input "1"
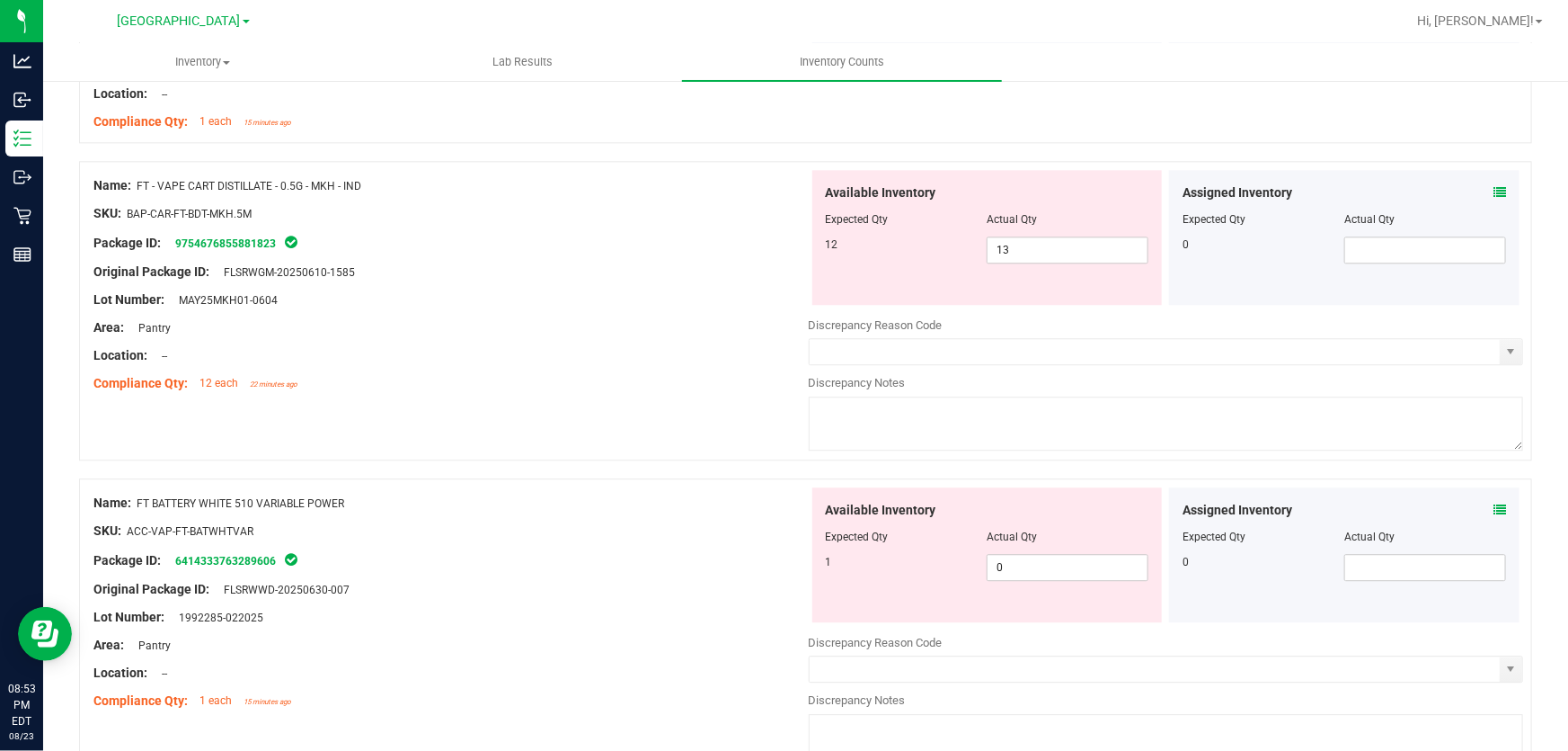
scroll to position [2253, 0]
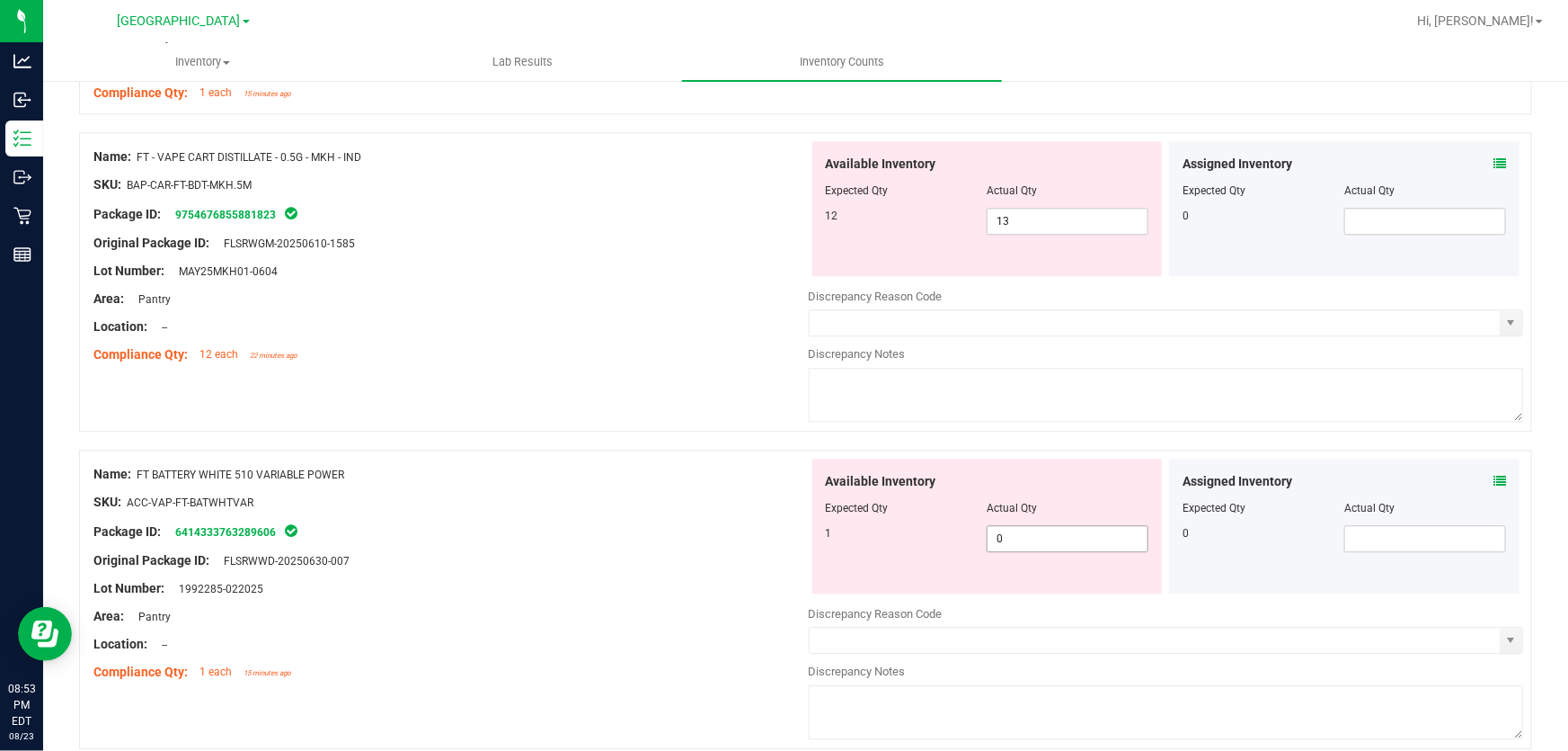
click at [1018, 542] on span "0 0" at bounding box center [1068, 539] width 162 height 27
type input "1"
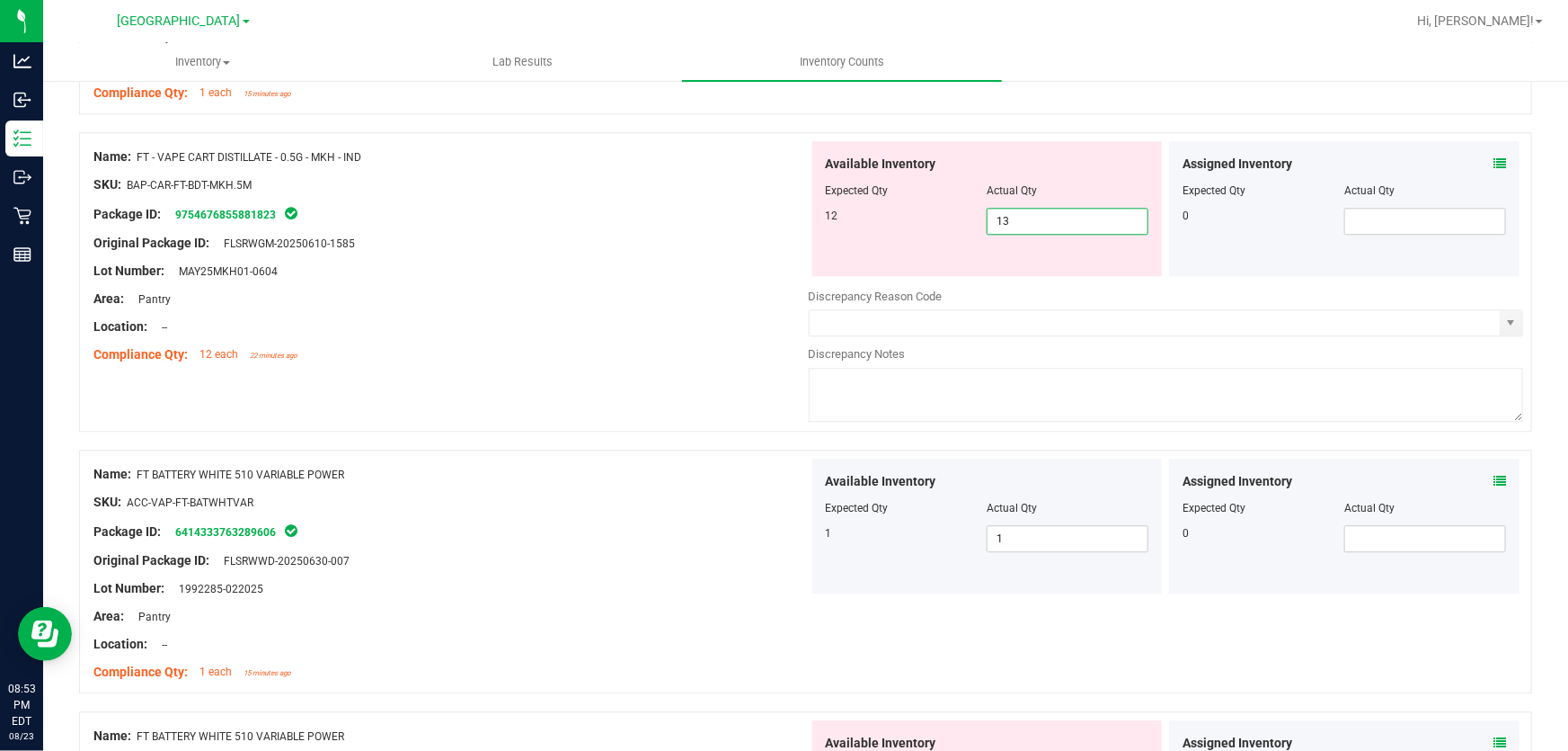
click at [1068, 221] on span "13 13" at bounding box center [1068, 221] width 162 height 27
type input "12"
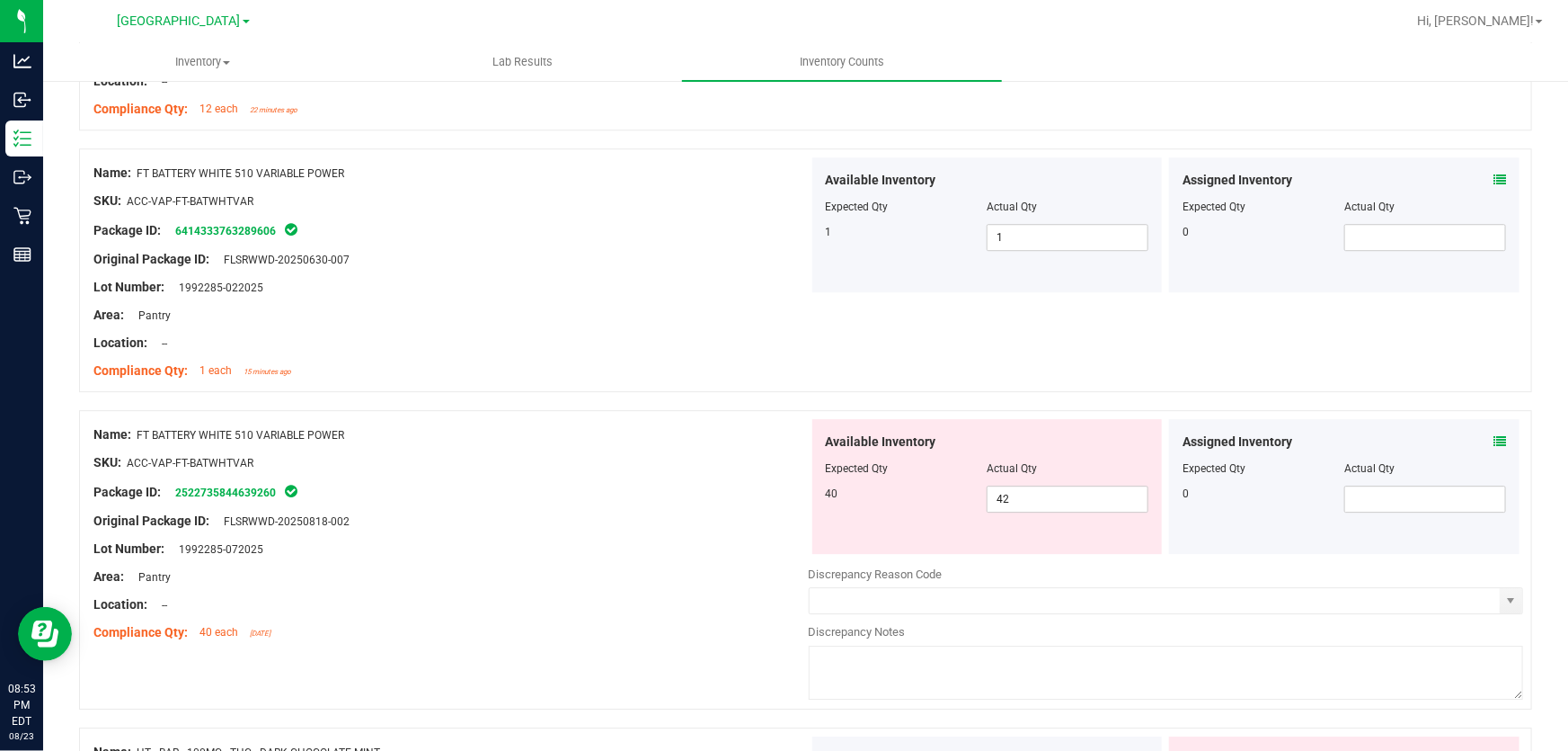
scroll to position [2661, 0]
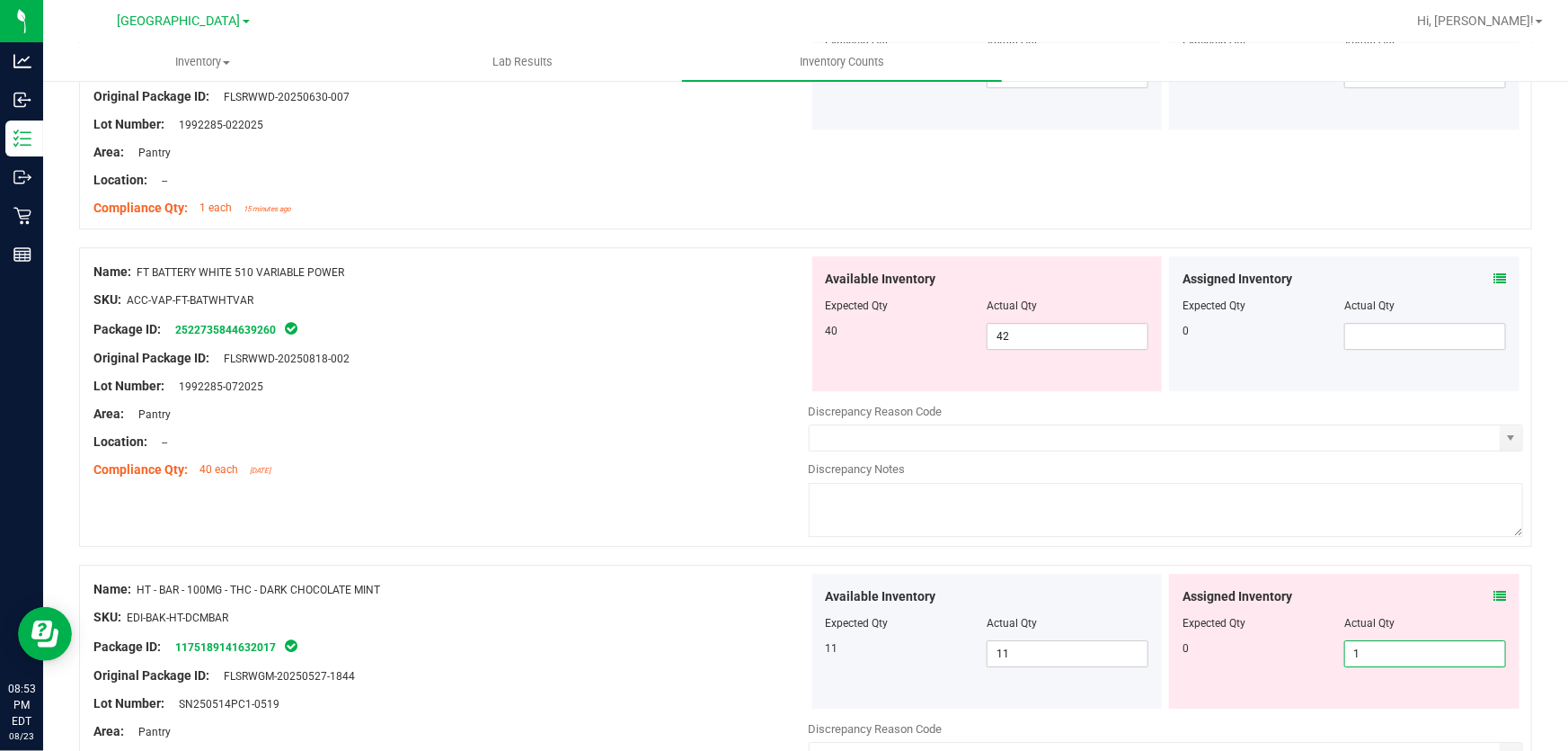
click at [1369, 651] on span "1 1" at bounding box center [1425, 654] width 162 height 27
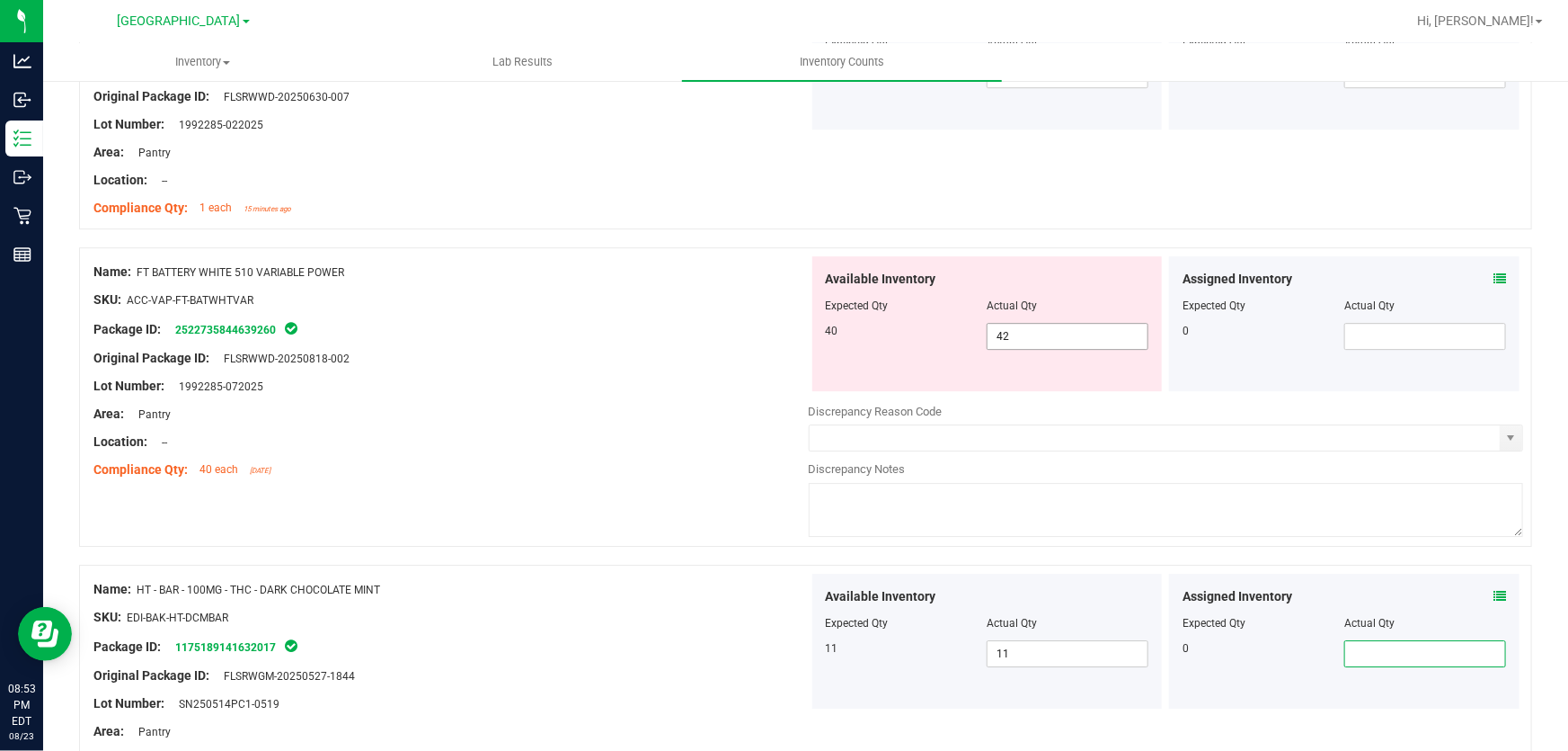
click at [1023, 323] on span "42 42" at bounding box center [1068, 336] width 162 height 27
type input "40"
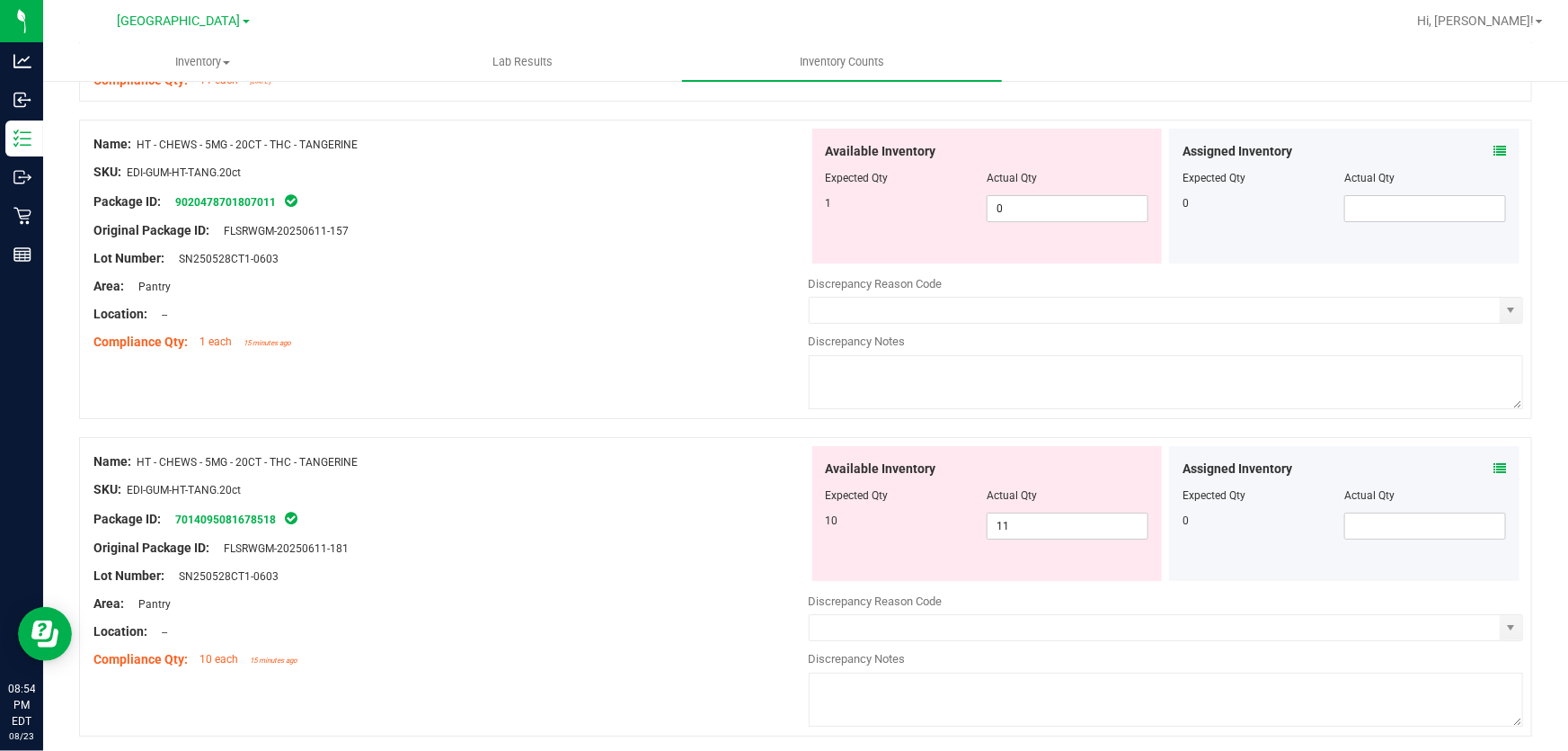
scroll to position [3316, 0]
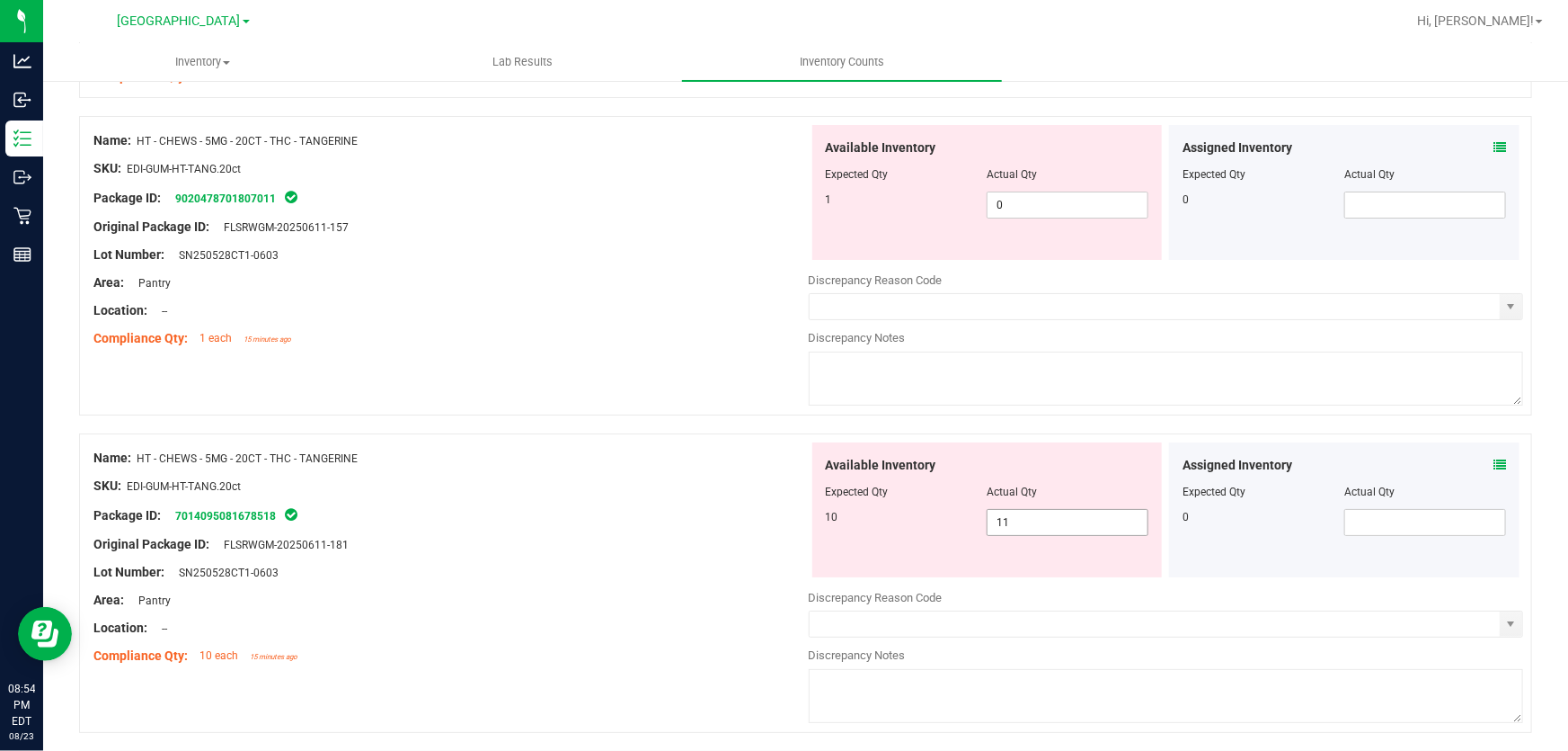
click at [1052, 510] on span "11 11" at bounding box center [1068, 523] width 162 height 27
type input "10"
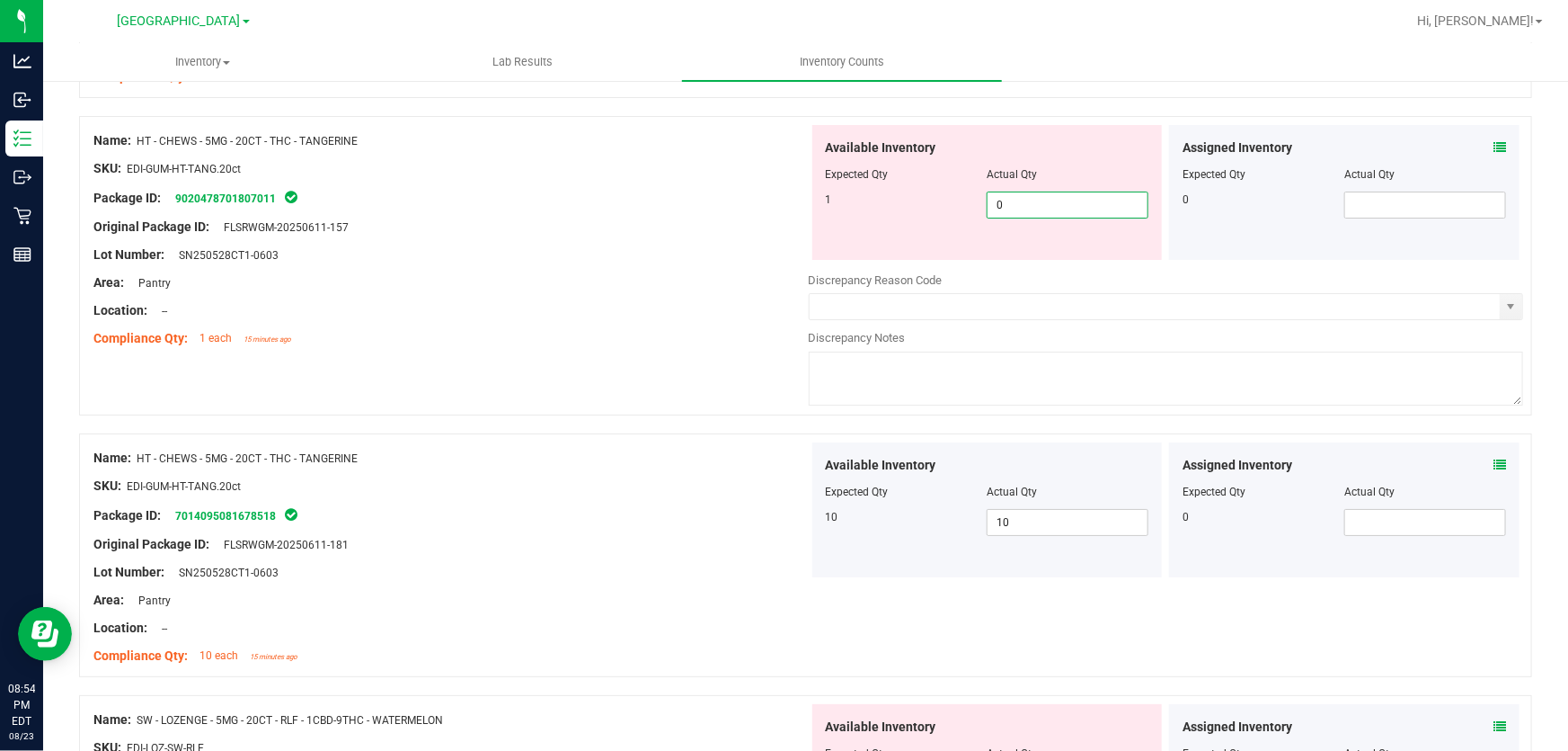
click at [1030, 212] on span "0 0" at bounding box center [1068, 206] width 162 height 27
type input "1"
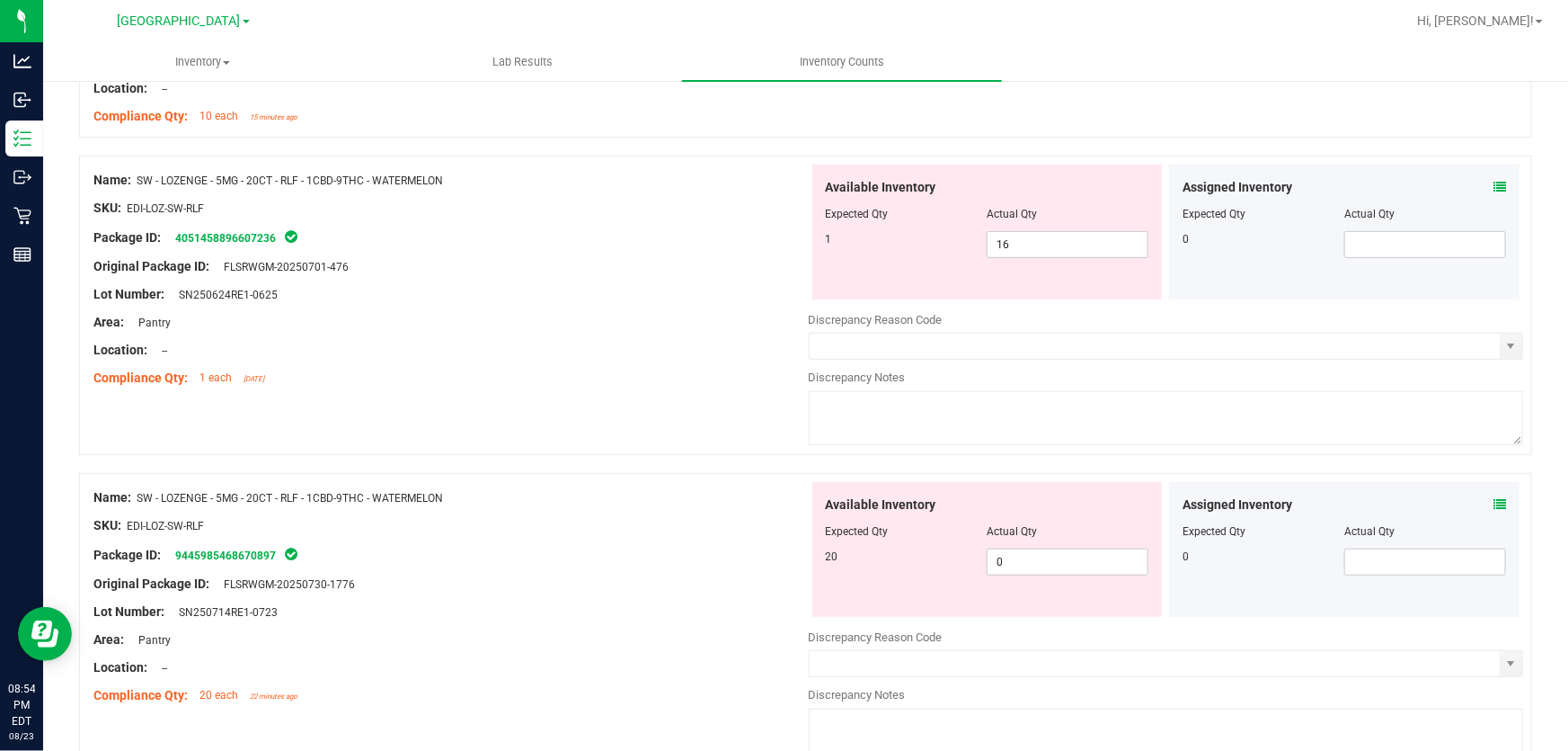
scroll to position [3799, 0]
click at [1073, 237] on input "16" at bounding box center [1068, 246] width 160 height 26
type input "1"
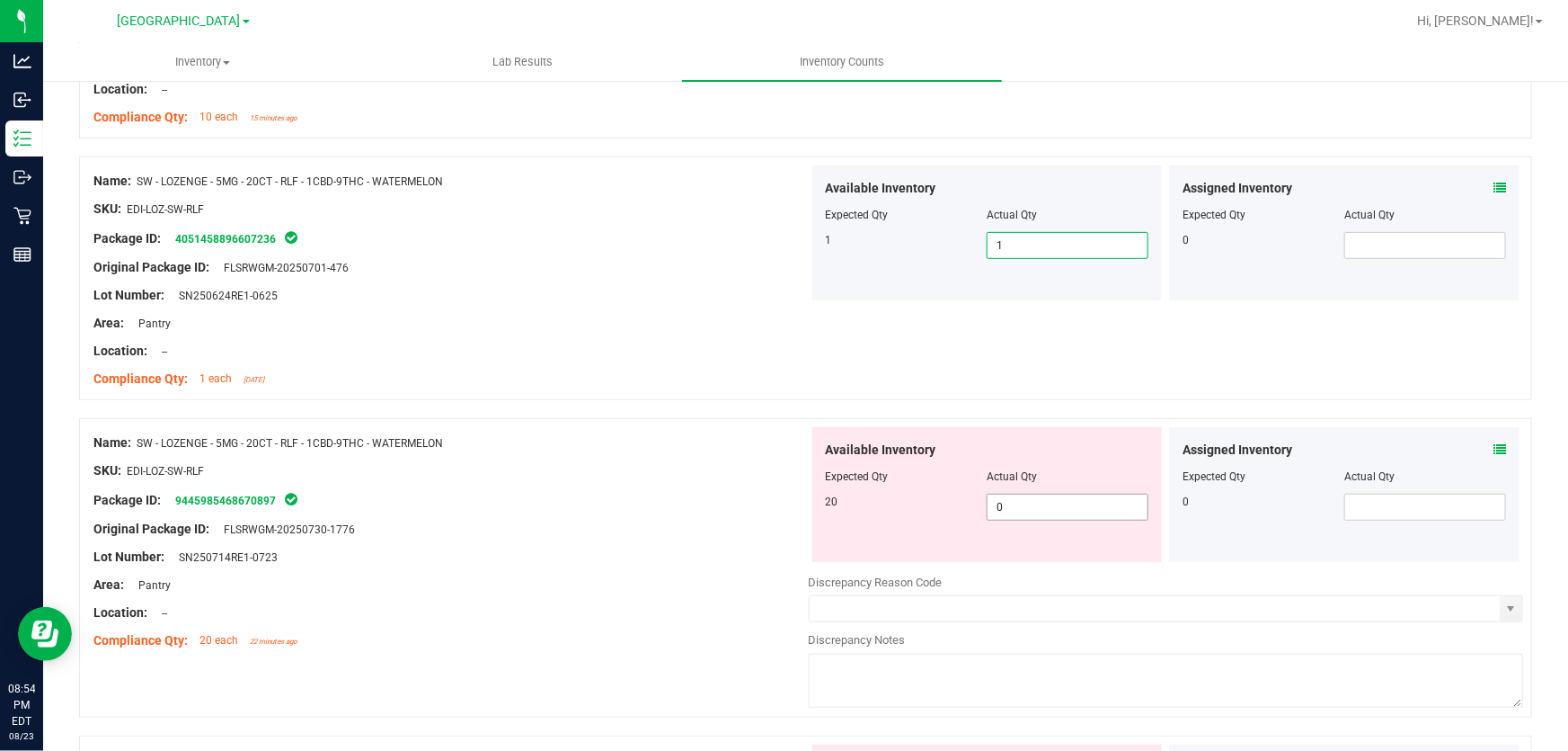
click at [1077, 510] on input "0" at bounding box center [1068, 507] width 160 height 26
type input "20"
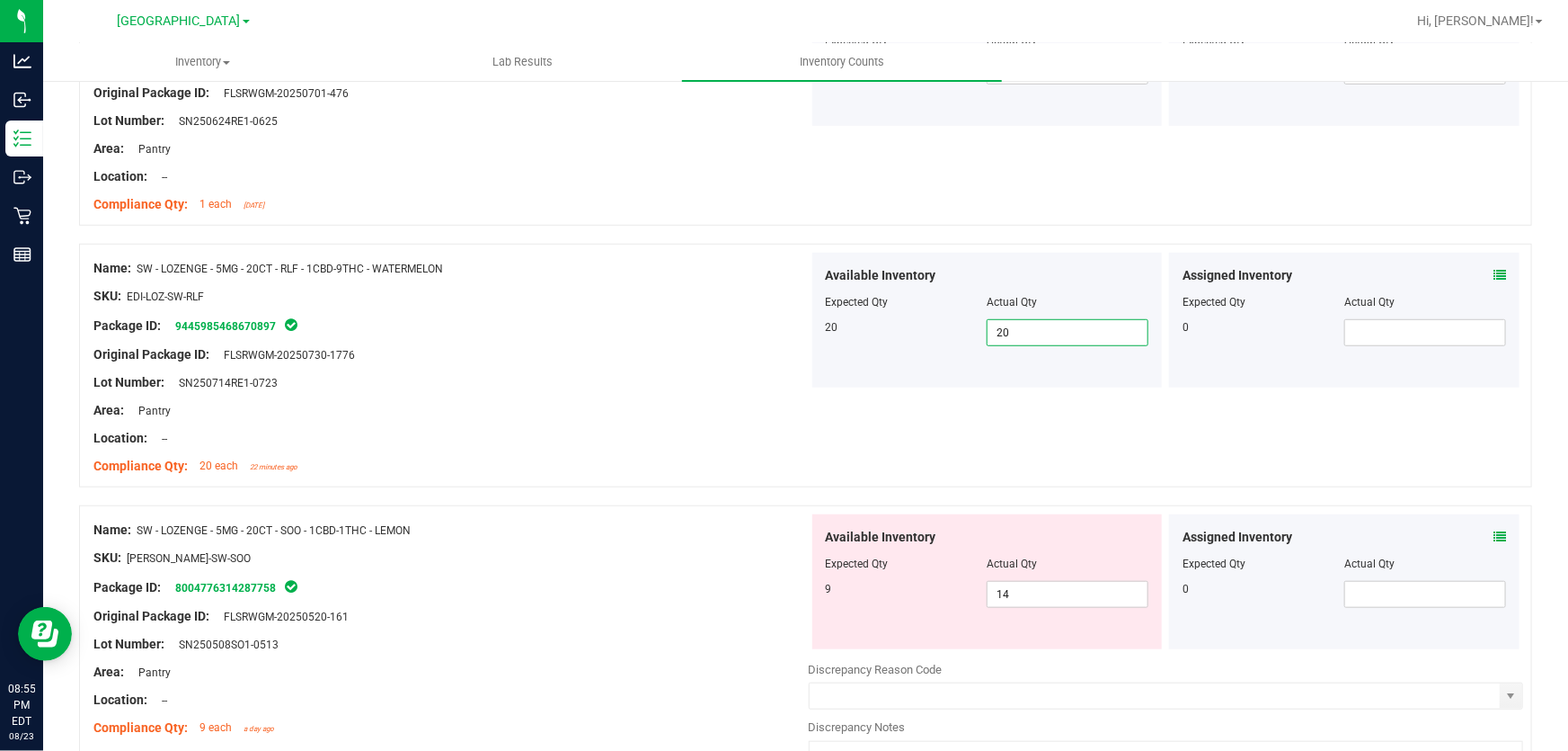
scroll to position [4086, 0]
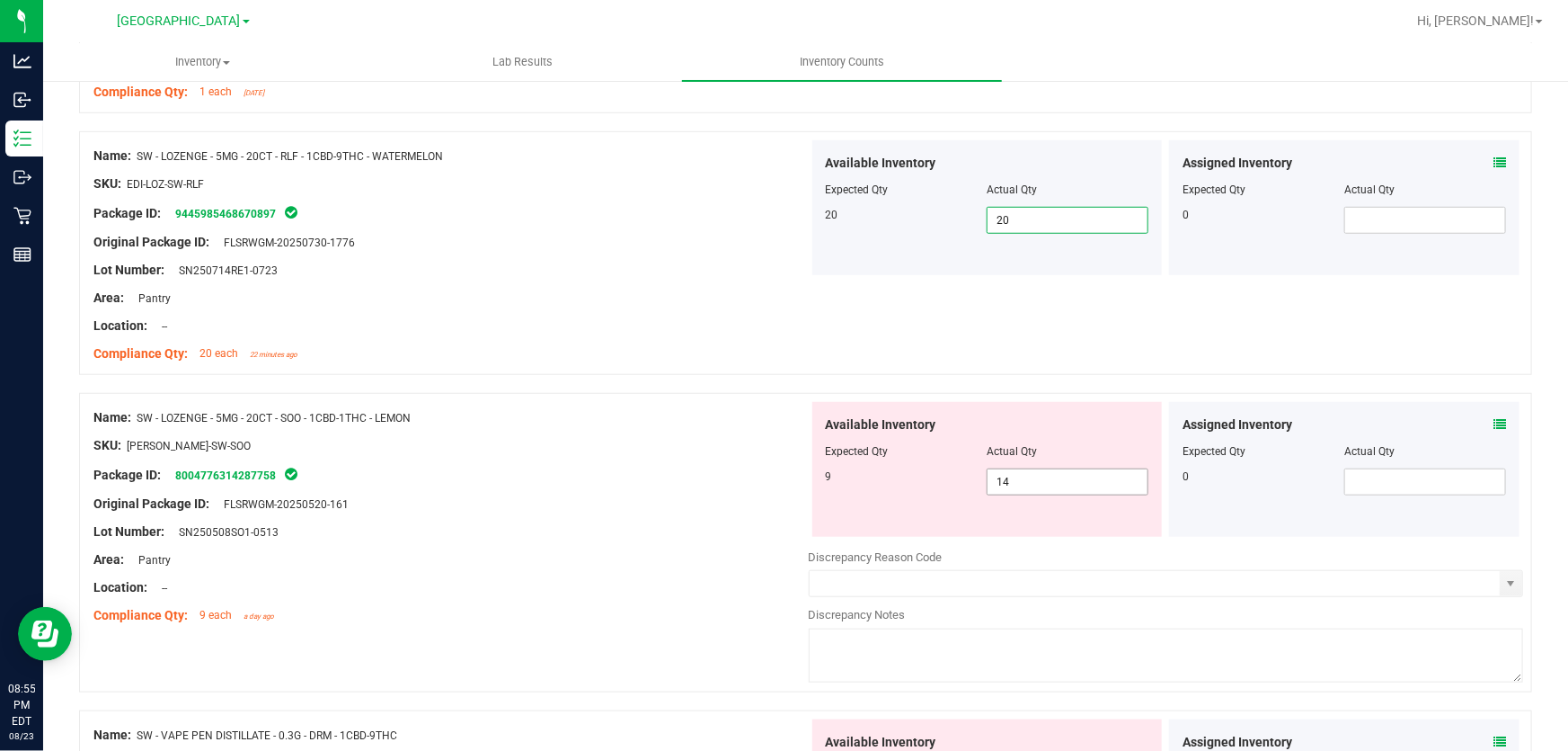
click at [1072, 477] on input "14" at bounding box center [1068, 482] width 160 height 26
type input "1"
type input "9"
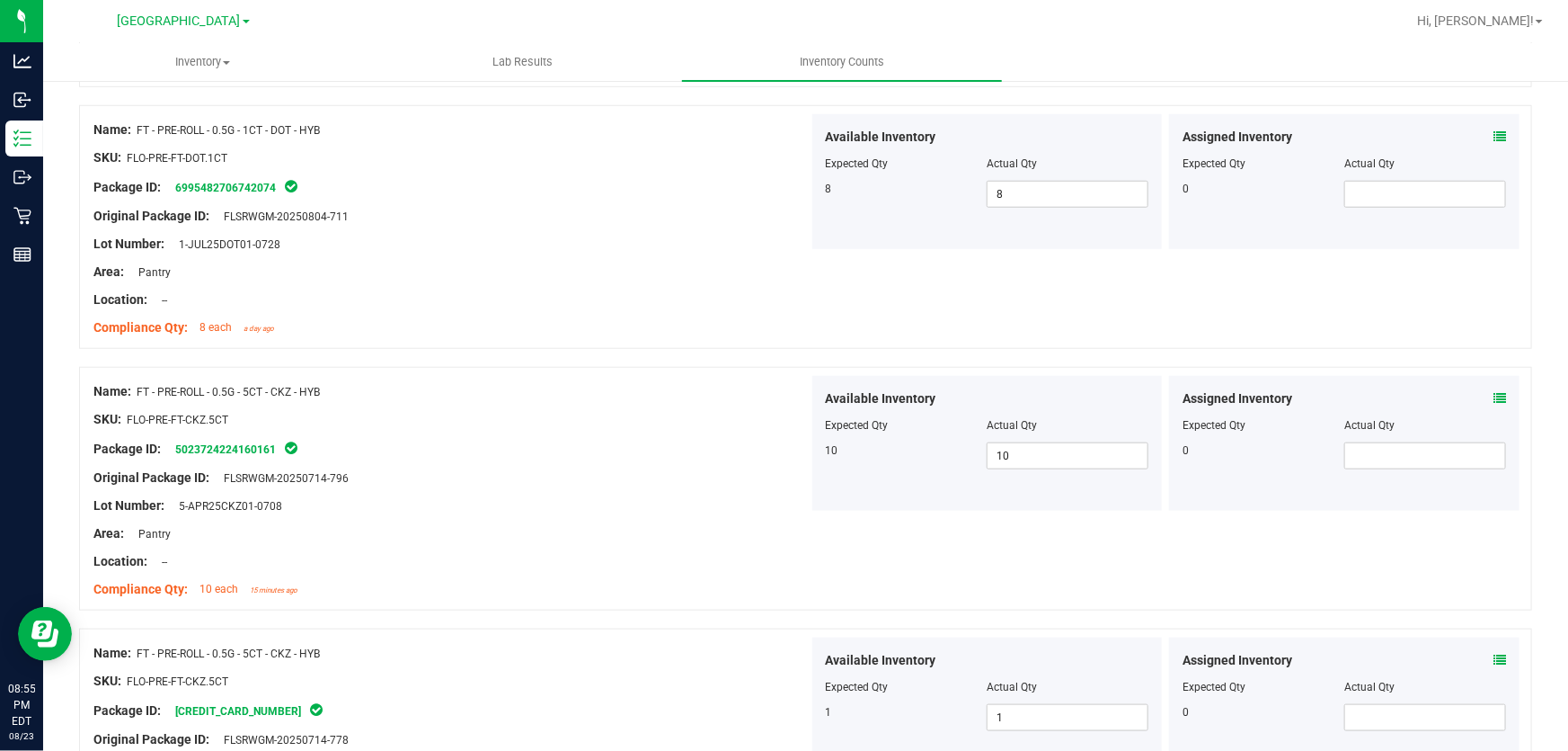
scroll to position [0, 0]
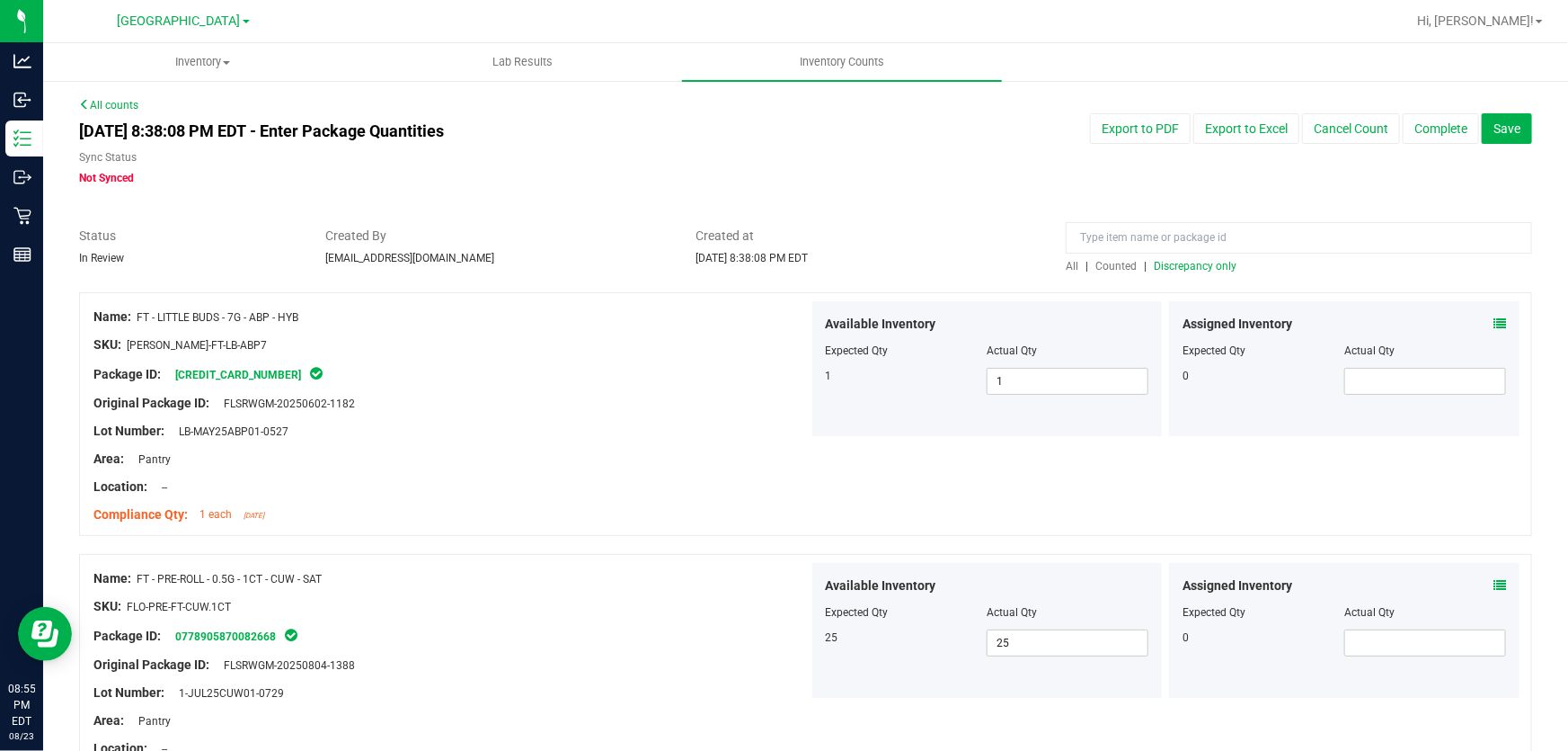
click at [1195, 268] on span "Discrepancy only" at bounding box center [1195, 266] width 83 height 13
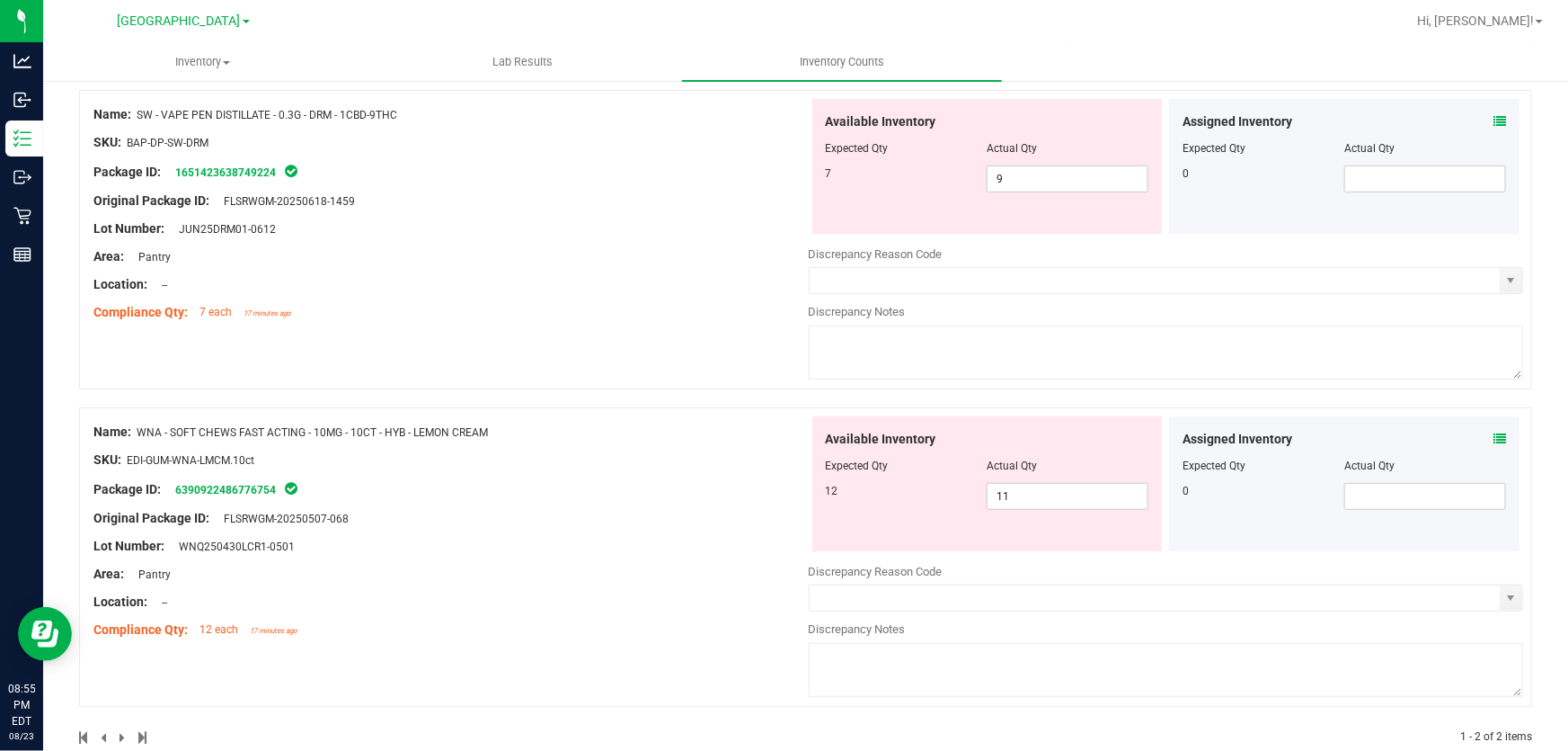
scroll to position [236, 0]
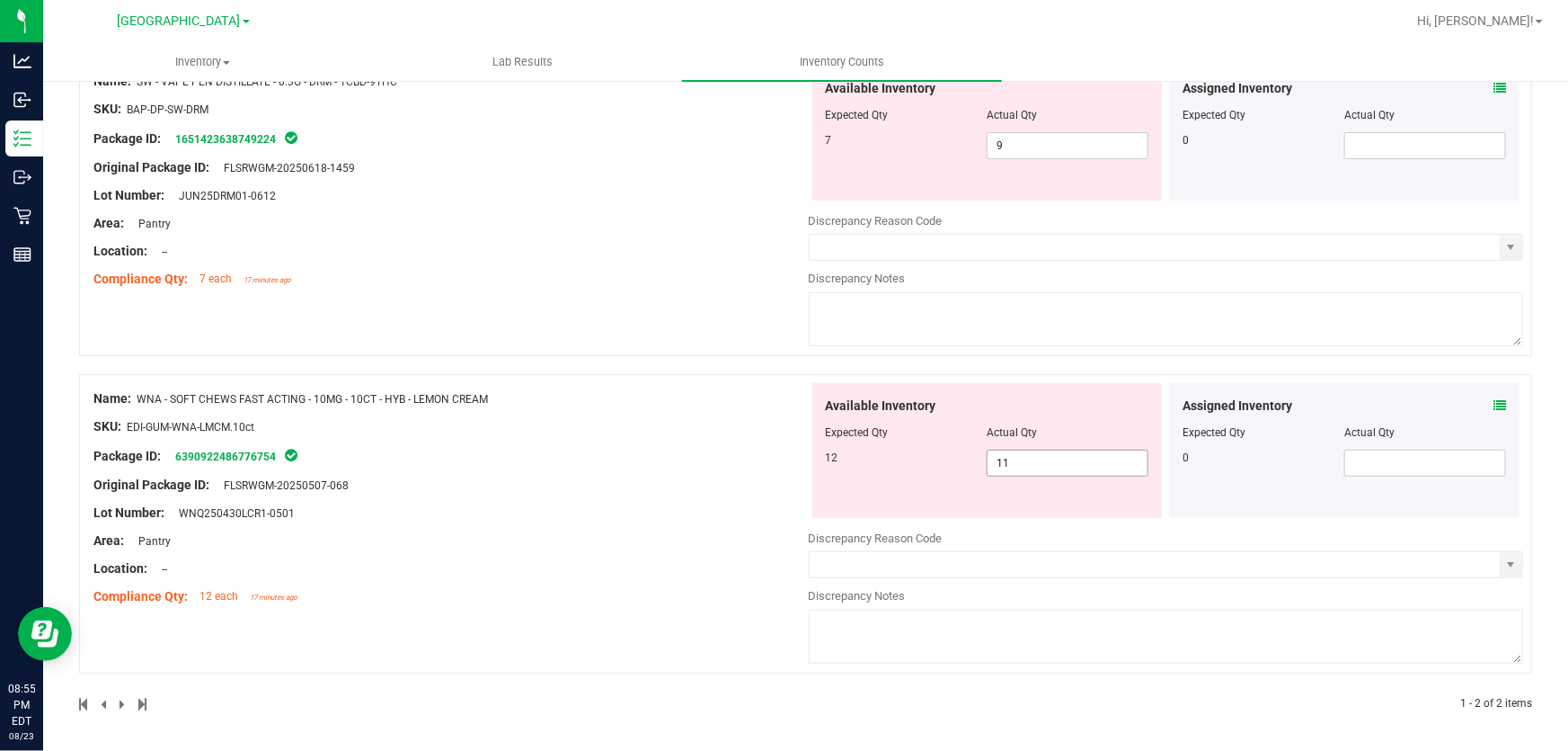
click at [1060, 463] on input "11" at bounding box center [1068, 463] width 160 height 26
type input "12"
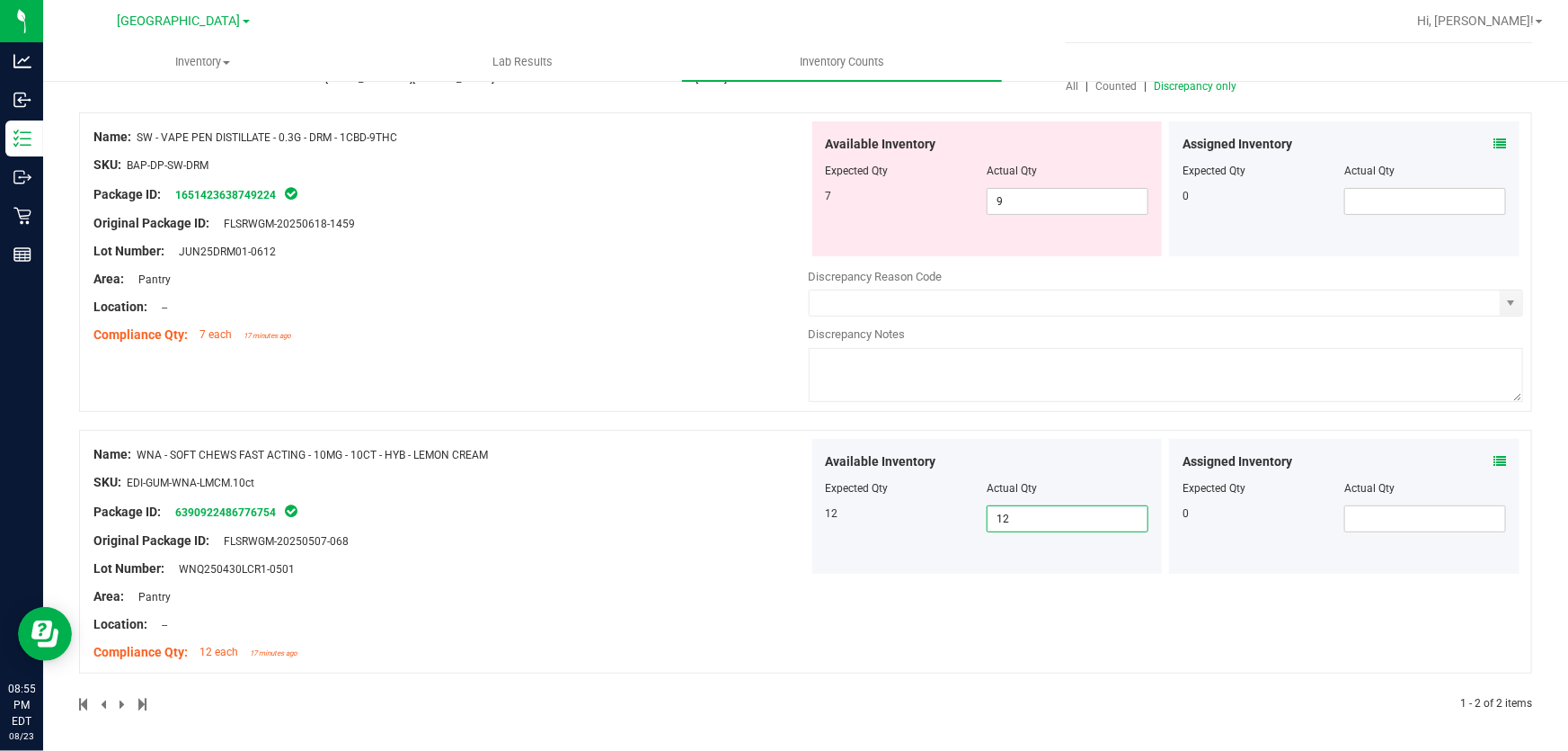
scroll to position [0, 0]
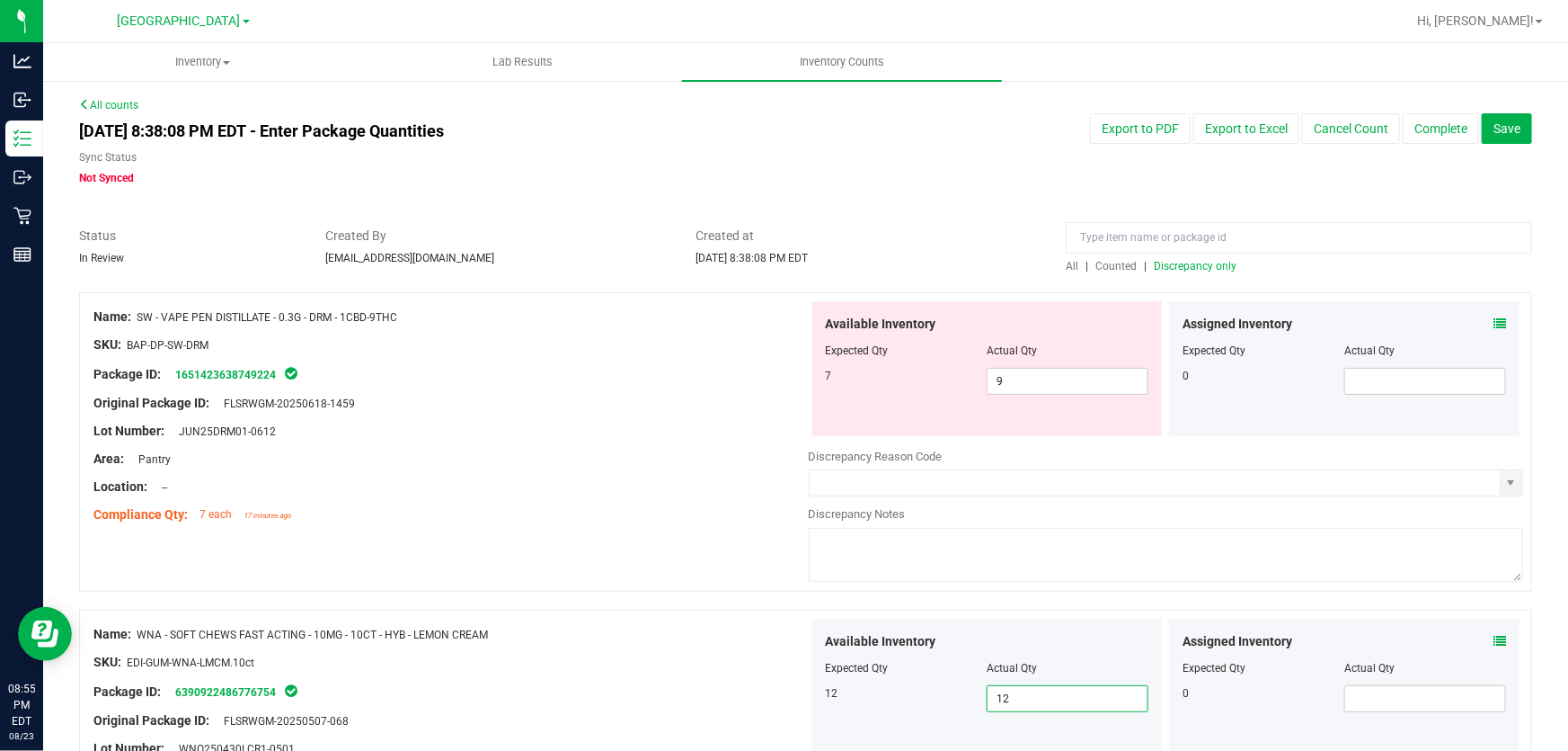
click at [1215, 266] on span "Discrepancy only" at bounding box center [1195, 266] width 83 height 13
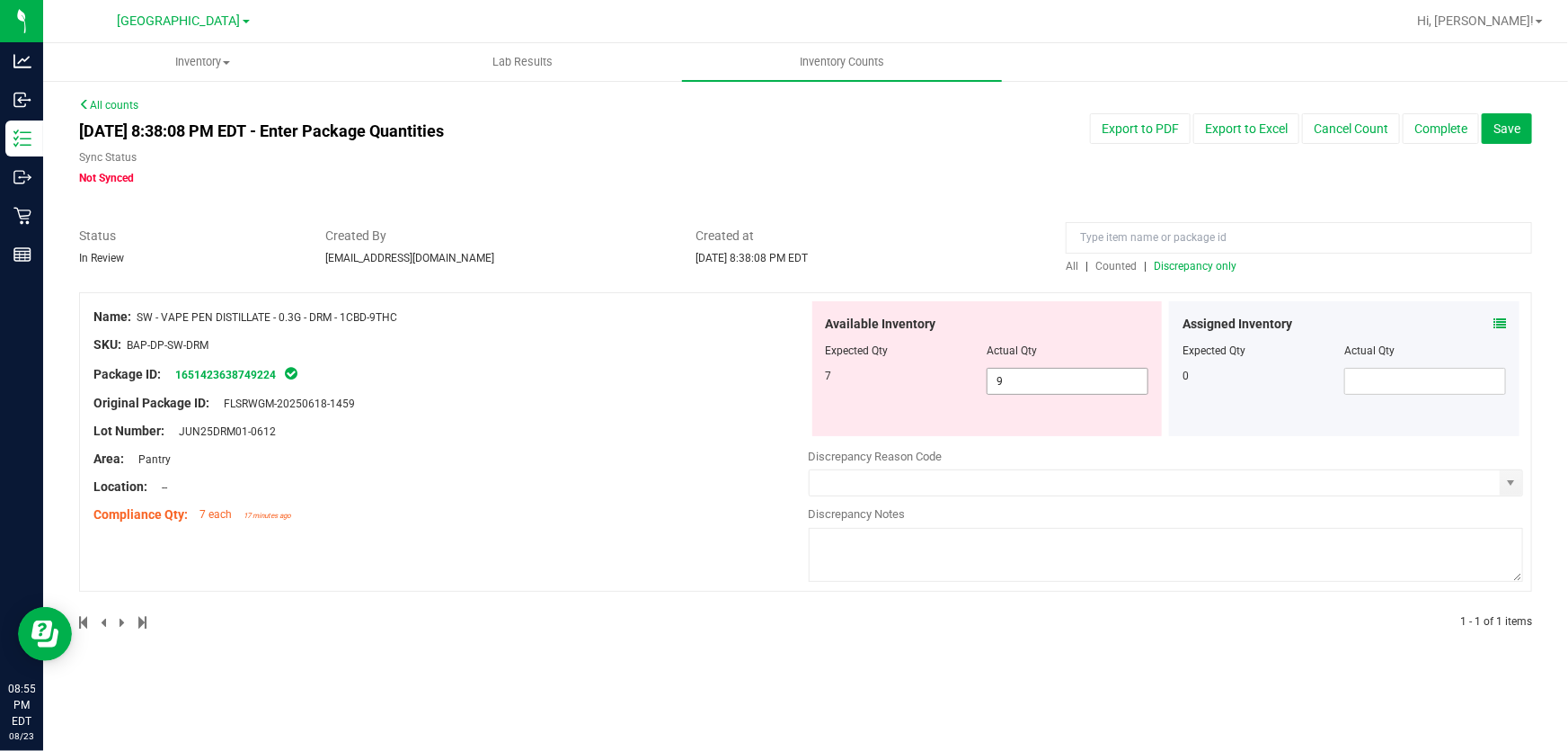
click at [1091, 385] on input "9" at bounding box center [1068, 382] width 160 height 26
type input "7"
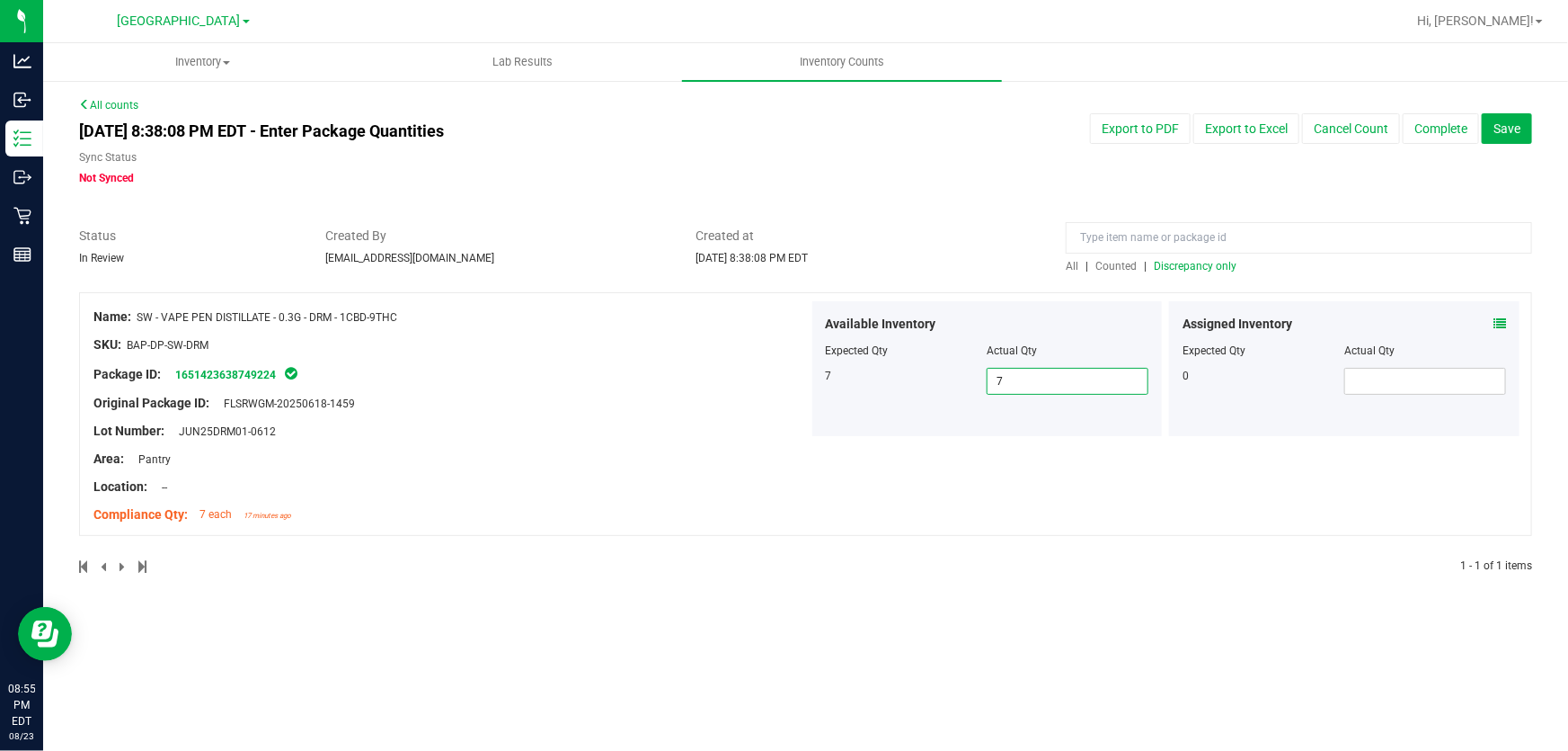
click at [1205, 296] on div "Name: SW - VAPE PEN DISTILLATE - 0.3G - DRM - 1CBD-9THC SKU: BAP-DP-SW-DRM Pack…" at bounding box center [805, 414] width 1453 height 244
